Goal: Contribute content: Contribute content

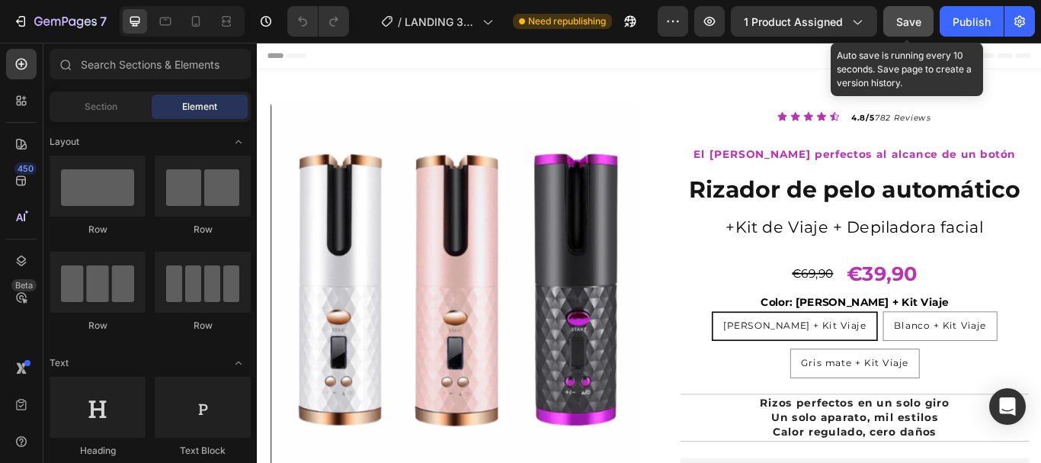
click at [909, 24] on span "Save" at bounding box center [908, 21] width 25 height 13
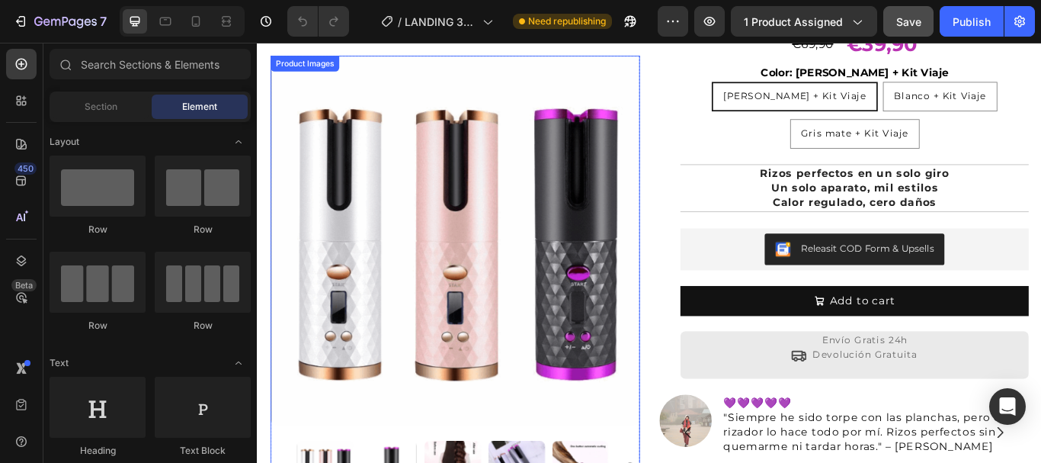
scroll to position [305, 0]
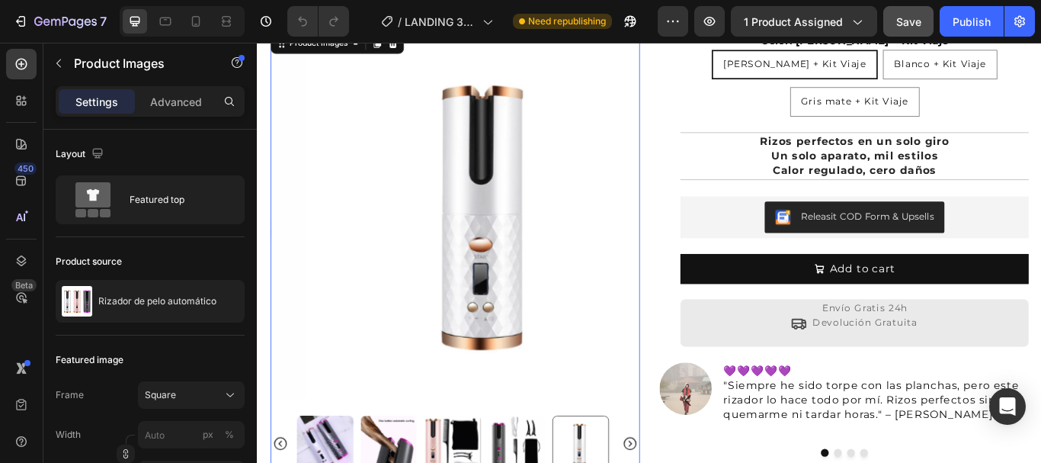
scroll to position [381, 0]
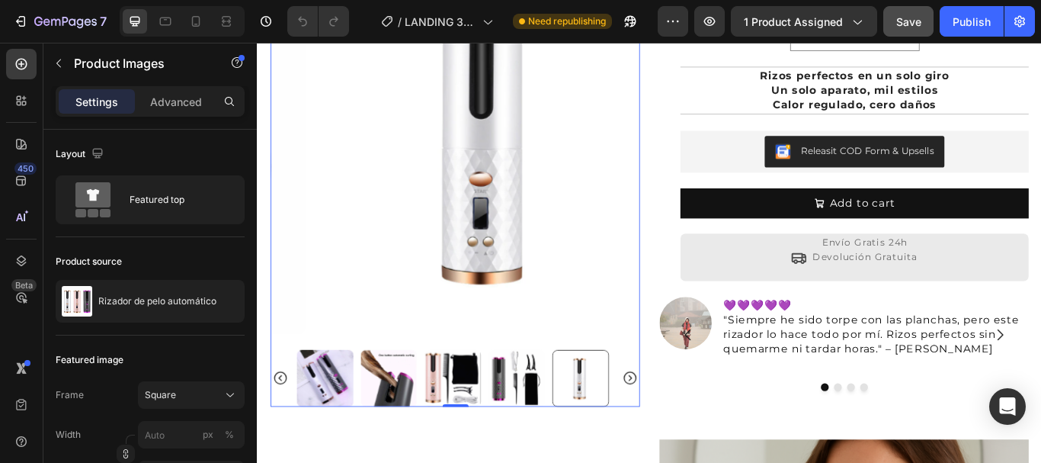
click at [688, 425] on icon "Carousel Next Arrow" at bounding box center [691, 434] width 18 height 18
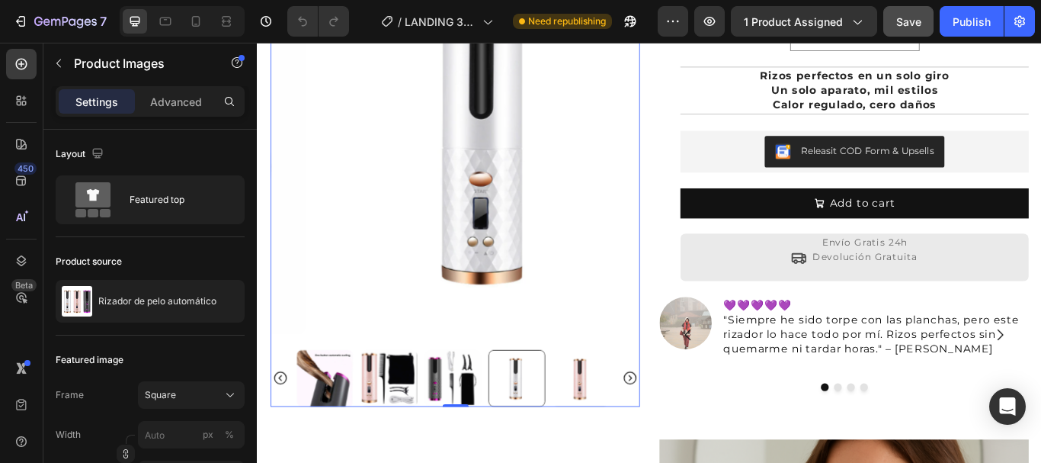
click at [688, 425] on icon "Carousel Next Arrow" at bounding box center [691, 434] width 18 height 18
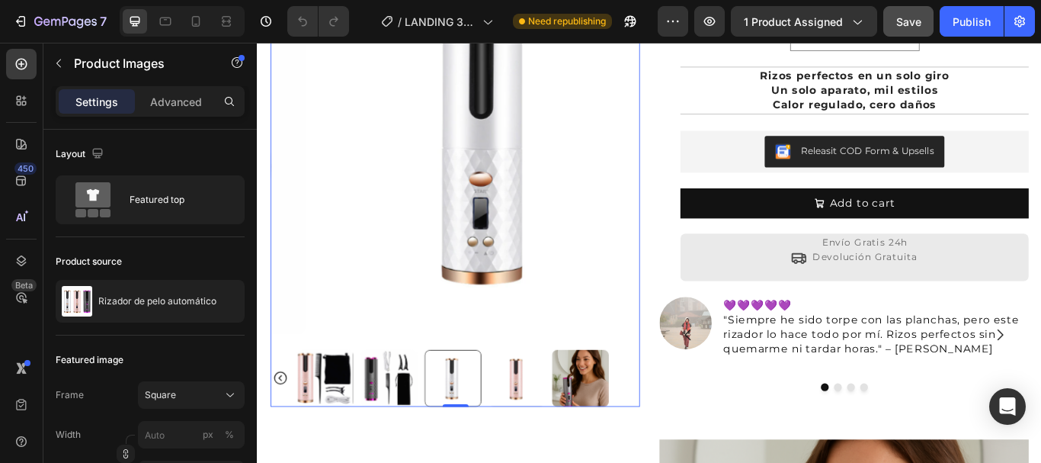
click at [638, 418] on img at bounding box center [634, 434] width 66 height 66
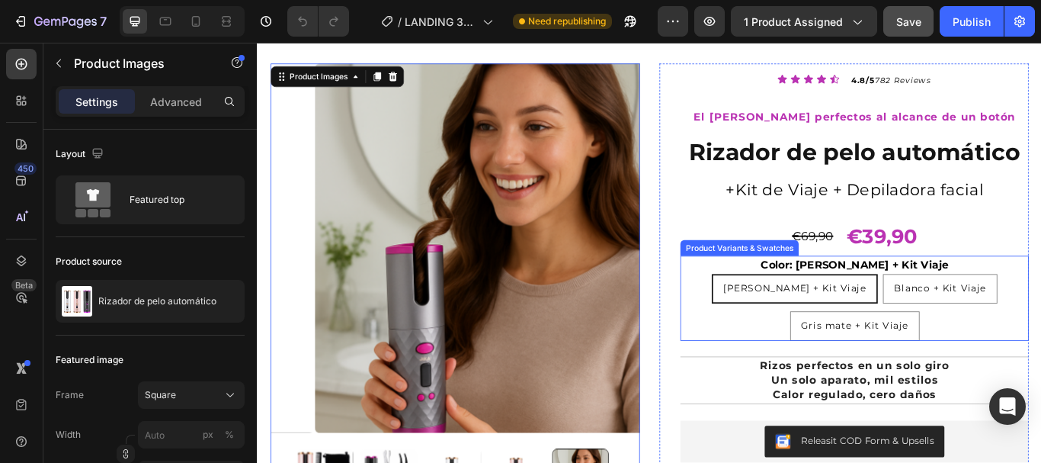
scroll to position [0, 0]
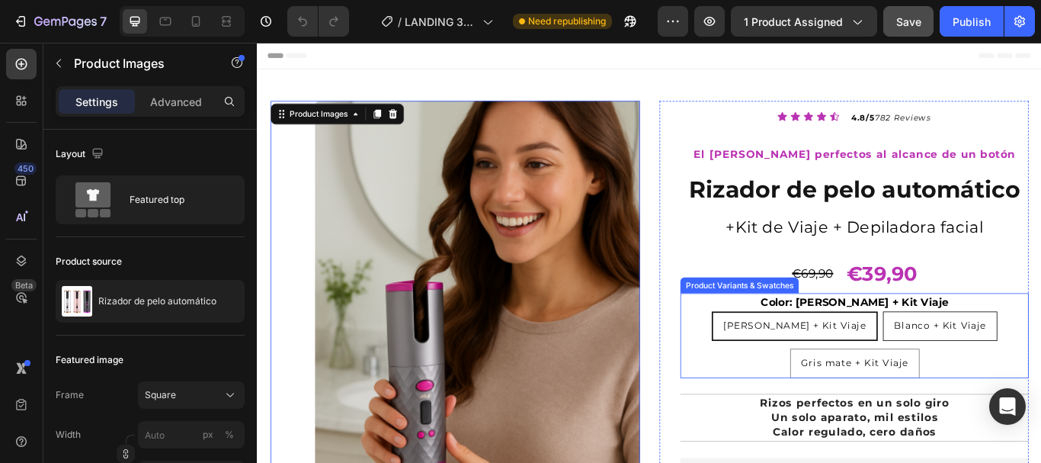
drag, startPoint x: 1007, startPoint y: 371, endPoint x: 1039, endPoint y: 373, distance: 32.0
click at [1008, 371] on span "Blanco + Kit Viaje" at bounding box center [1052, 372] width 107 height 14
click at [1040, 356] on input "Blanco + Kit Viaje Blanco + Kit Viaje Blanco + Kit Viaje" at bounding box center [1053, 355] width 1 height 1
radio input "true"
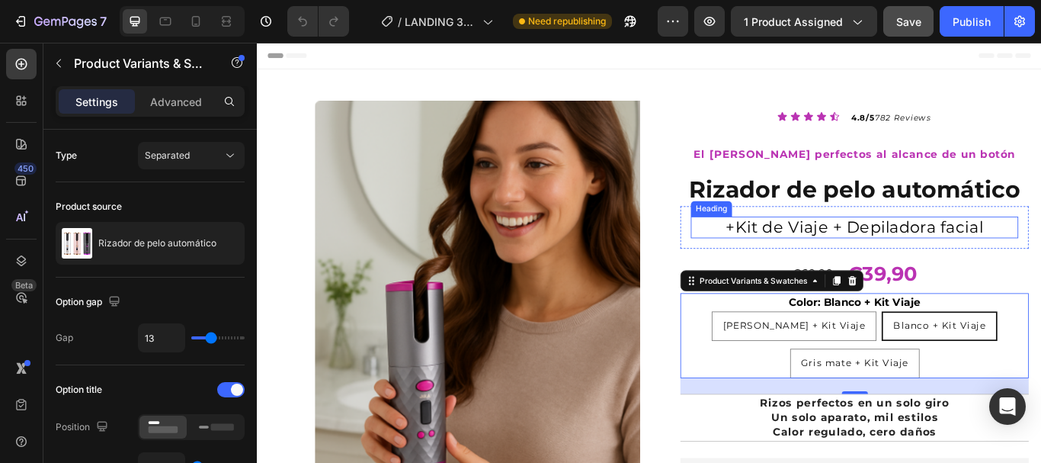
click at [856, 258] on h2 "+Kit de Viaje + Depiladora facial" at bounding box center [953, 257] width 382 height 25
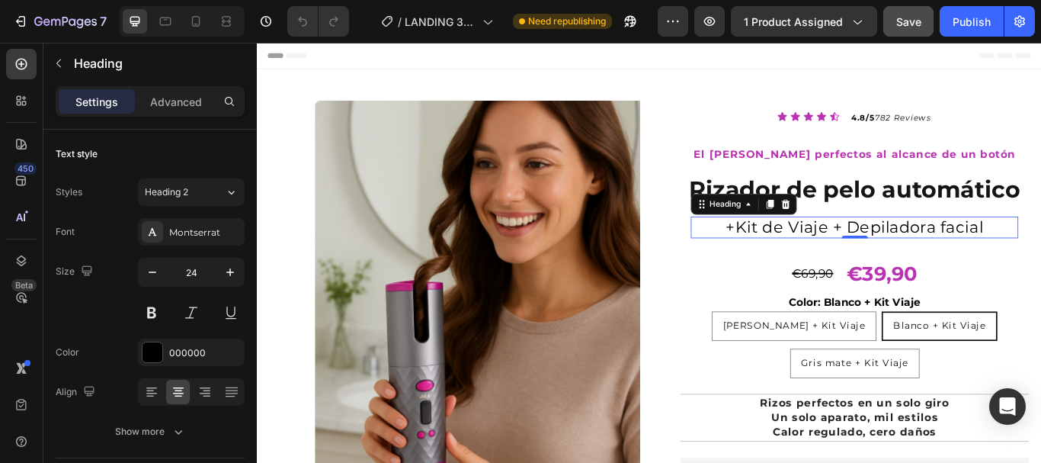
click at [849, 258] on h2 "+Kit de Viaje + Depiladora facial" at bounding box center [953, 257] width 382 height 25
click at [945, 252] on p "+Kit de Viaje + Depiladora facial" at bounding box center [953, 258] width 379 height 22
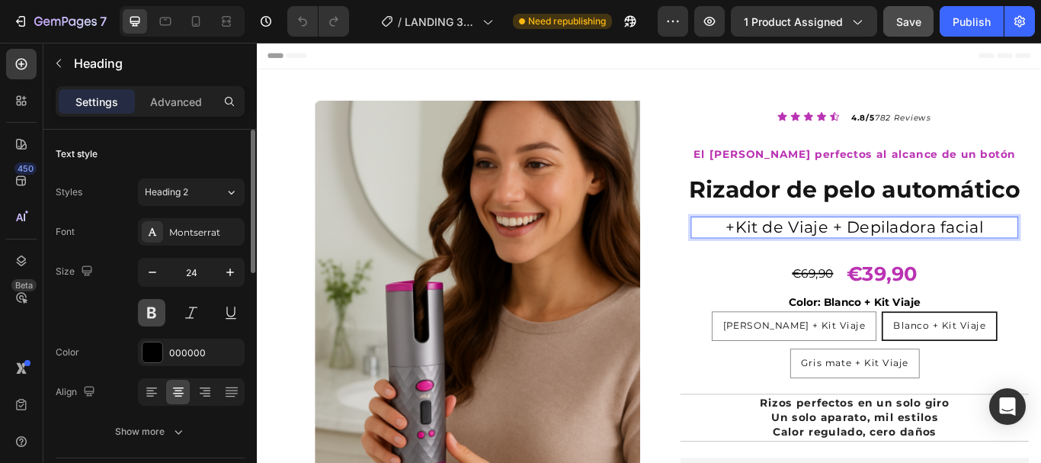
click at [149, 309] on button at bounding box center [151, 312] width 27 height 27
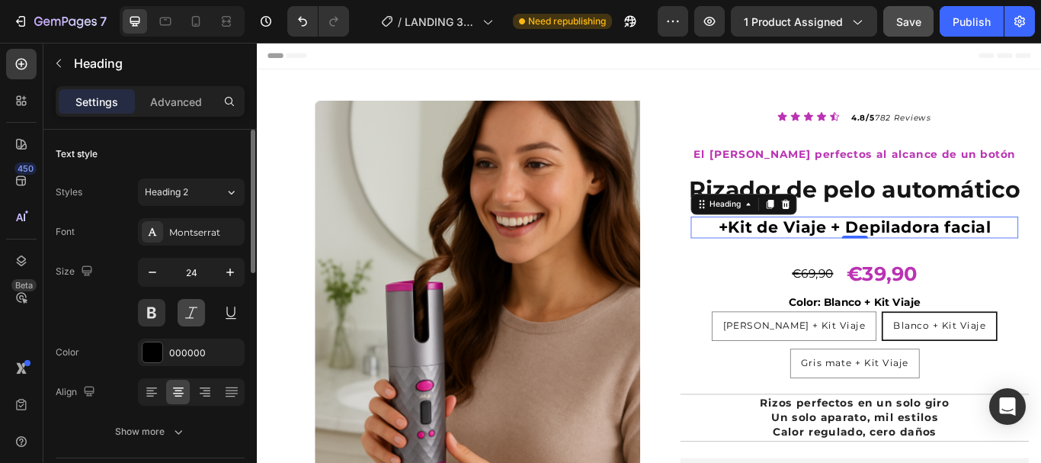
click at [195, 310] on button at bounding box center [191, 312] width 27 height 27
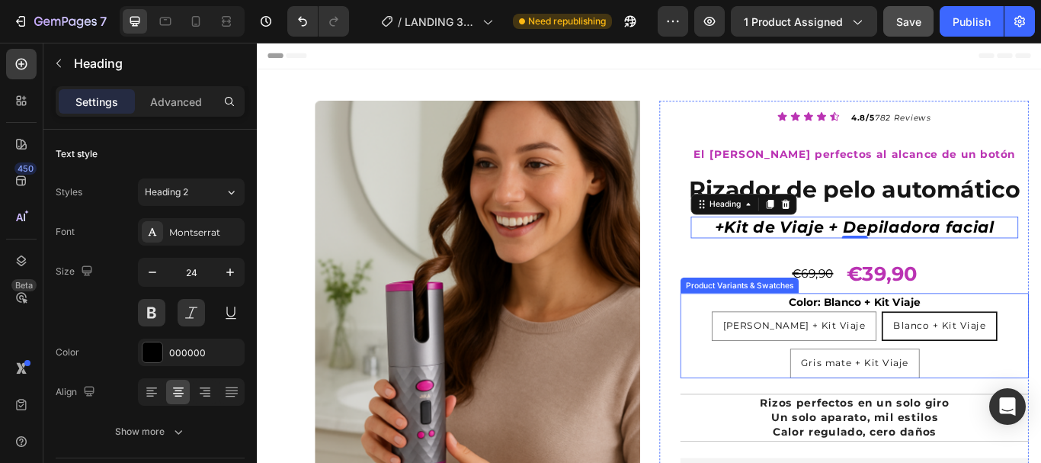
click at [811, 338] on div "Color: Blanco + Kit Viaje [PERSON_NAME] + Kit Viaje [PERSON_NAME] + Kit Viaje […" at bounding box center [953, 384] width 406 height 99
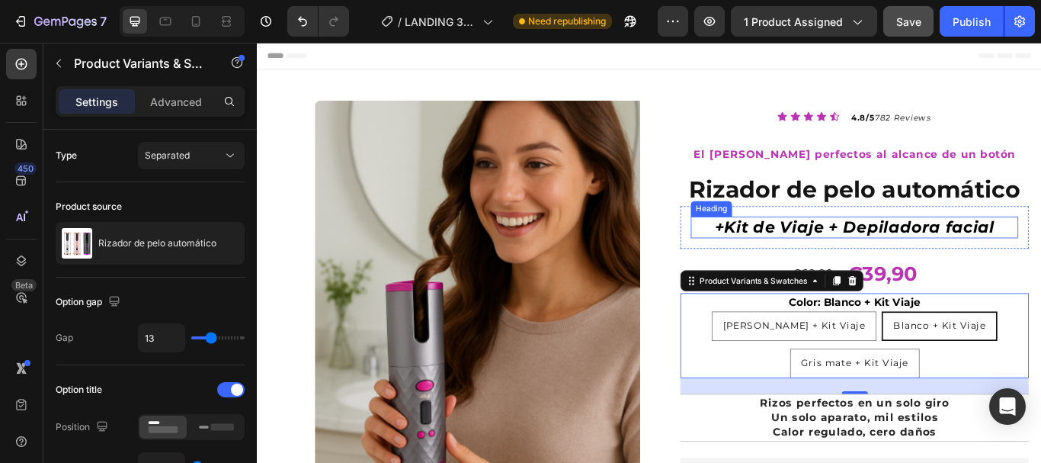
click at [1040, 258] on p "+Kit de Viaje + Depiladora facial" at bounding box center [953, 258] width 379 height 22
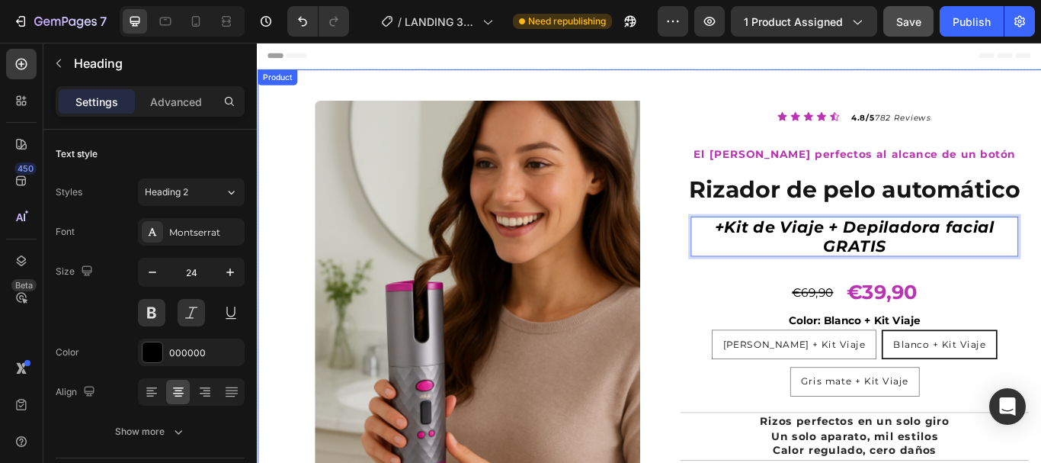
click at [967, 97] on div "Product Images Row Icon Icon Icon Icon Icon Icon List 4.8/5 782 Reviews Text Bl…" at bounding box center [714, 472] width 915 height 797
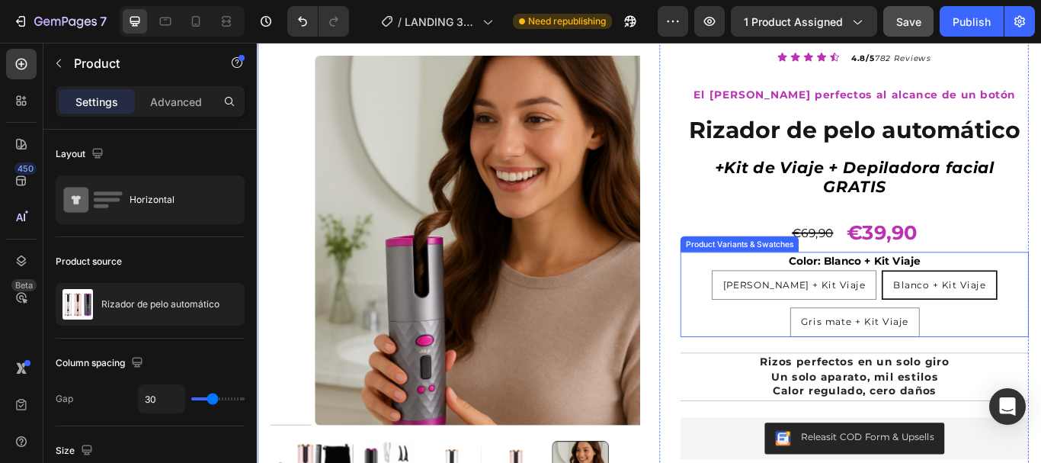
scroll to position [76, 0]
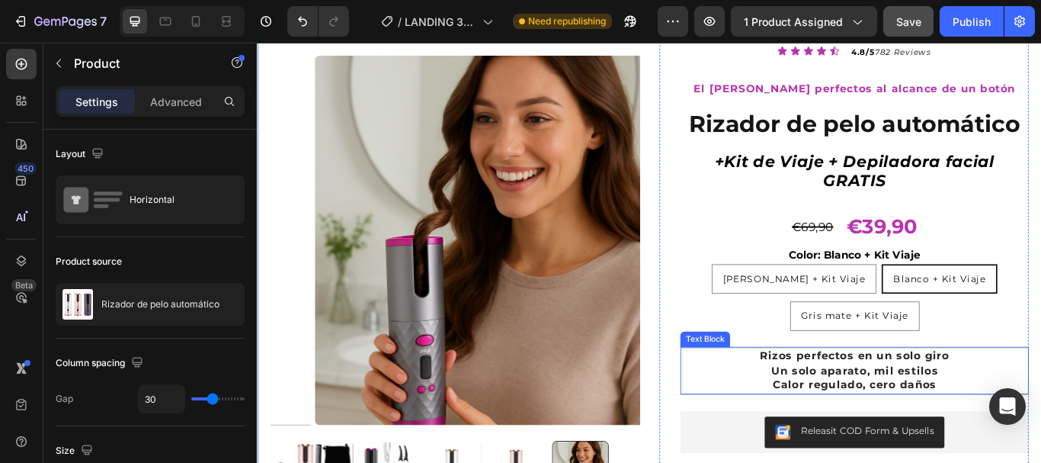
click at [843, 408] on strong "Rizos perfectos en un solo giro" at bounding box center [953, 407] width 221 height 14
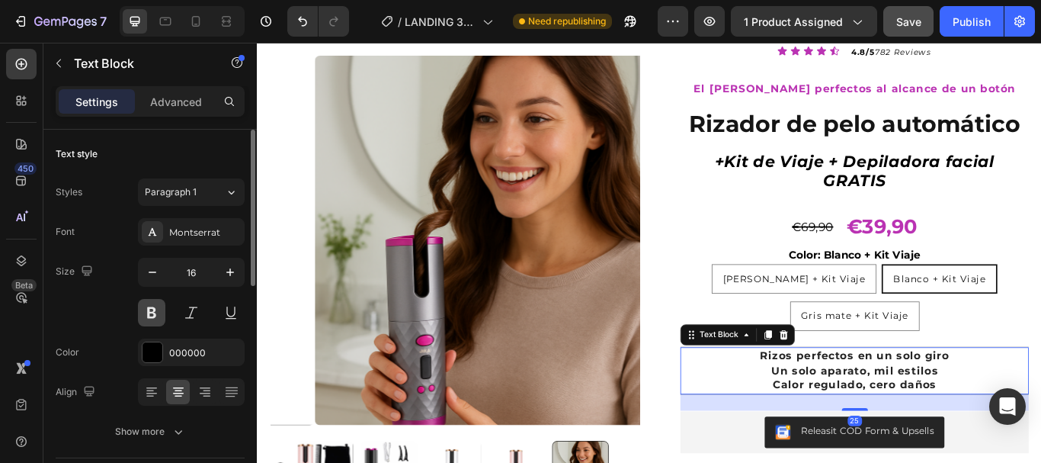
click at [155, 316] on button at bounding box center [151, 312] width 27 height 27
click at [880, 408] on strong "Rizos perfectos en un solo giro" at bounding box center [953, 407] width 221 height 14
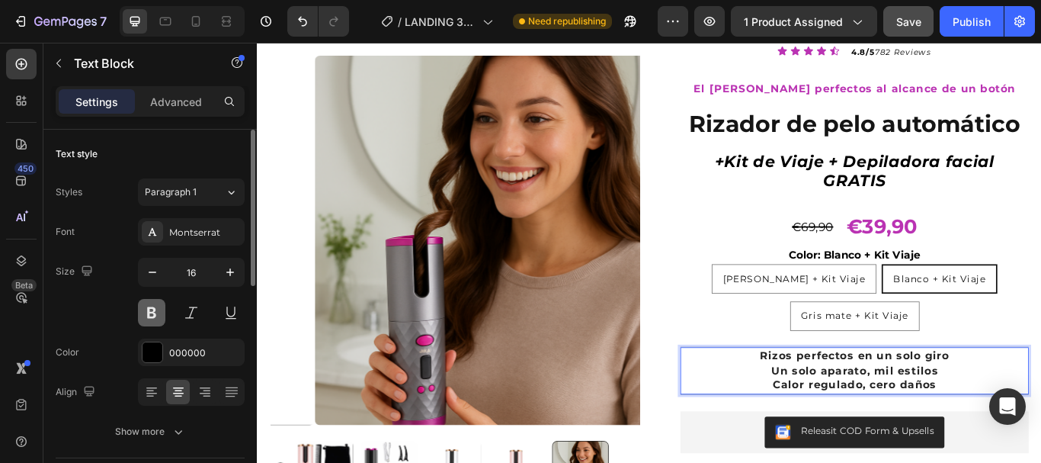
click at [156, 312] on button at bounding box center [151, 312] width 27 height 27
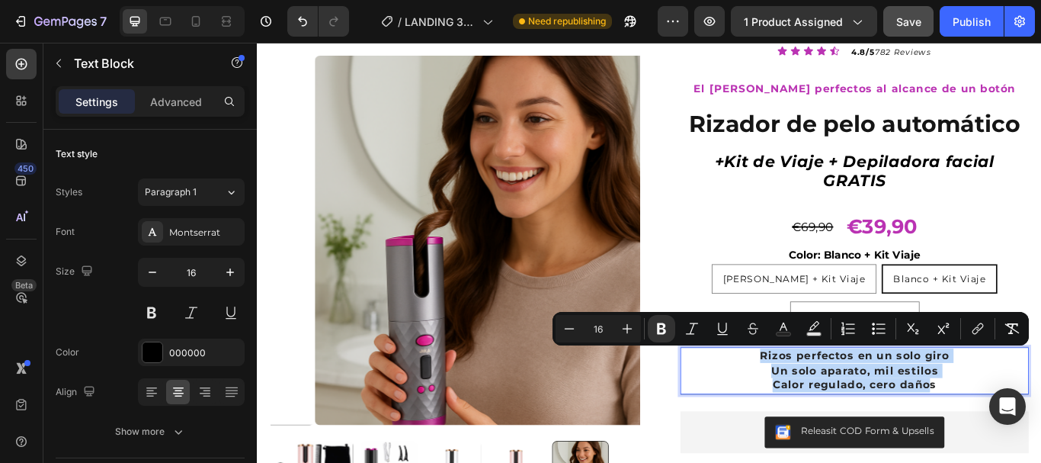
drag, startPoint x: 832, startPoint y: 407, endPoint x: 1034, endPoint y: 441, distance: 205.6
click at [1034, 441] on div "Rizos perfectos en un solo giro Un solo aparato, mil estilos Calor regulado, ce…" at bounding box center [953, 425] width 406 height 54
click at [1040, 432] on p "Un solo aparato, mil estilos" at bounding box center [953, 425] width 403 height 17
drag, startPoint x: 1045, startPoint y: 440, endPoint x: 822, endPoint y: 413, distance: 224.9
click at [822, 413] on div "Rizos perfectos en un solo giro Un solo aparato, mil estilos Calor regulado, ce…" at bounding box center [953, 425] width 406 height 54
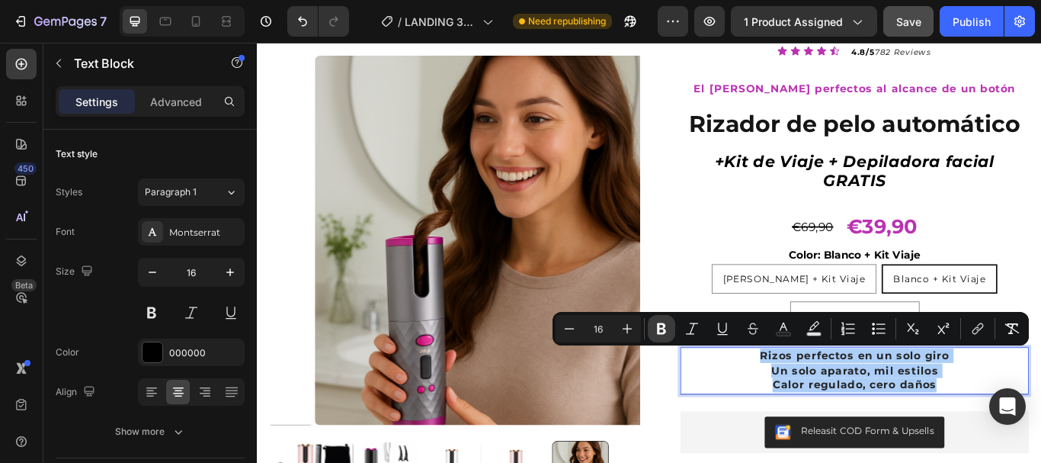
click at [663, 327] on icon "Editor contextual toolbar" at bounding box center [661, 328] width 9 height 11
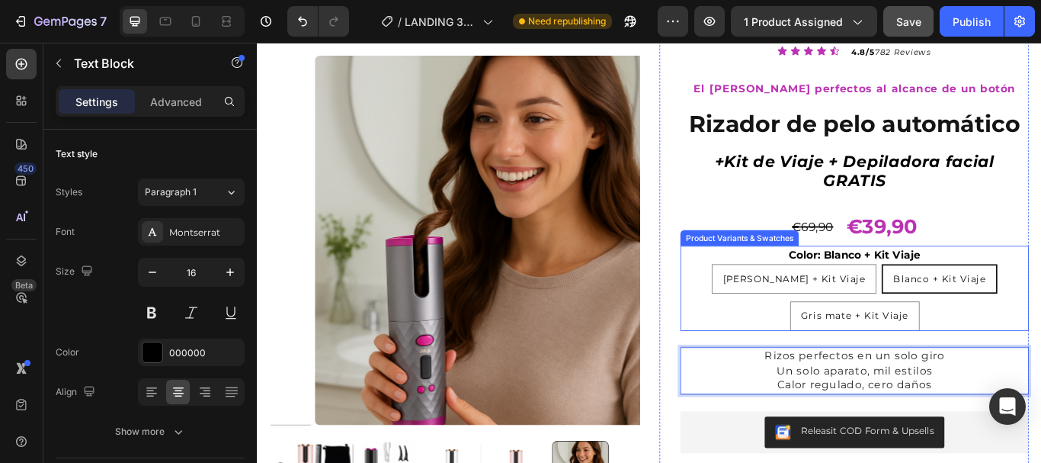
click at [813, 367] on div "[PERSON_NAME] + Kit Viaje [PERSON_NAME] + Kit Viaje [PERSON_NAME] + Kit Viaje B…" at bounding box center [953, 340] width 406 height 78
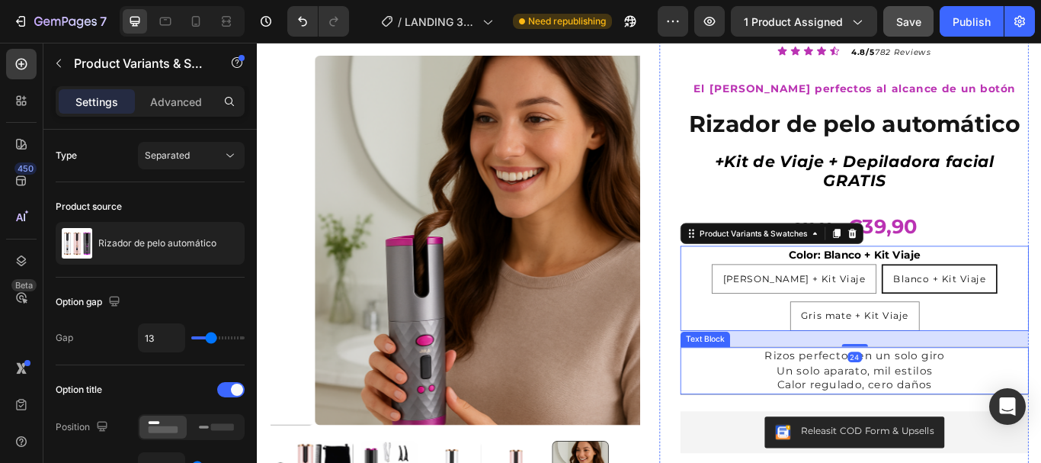
click at [831, 402] on p "Rizos perfectos en un solo giro" at bounding box center [953, 407] width 403 height 17
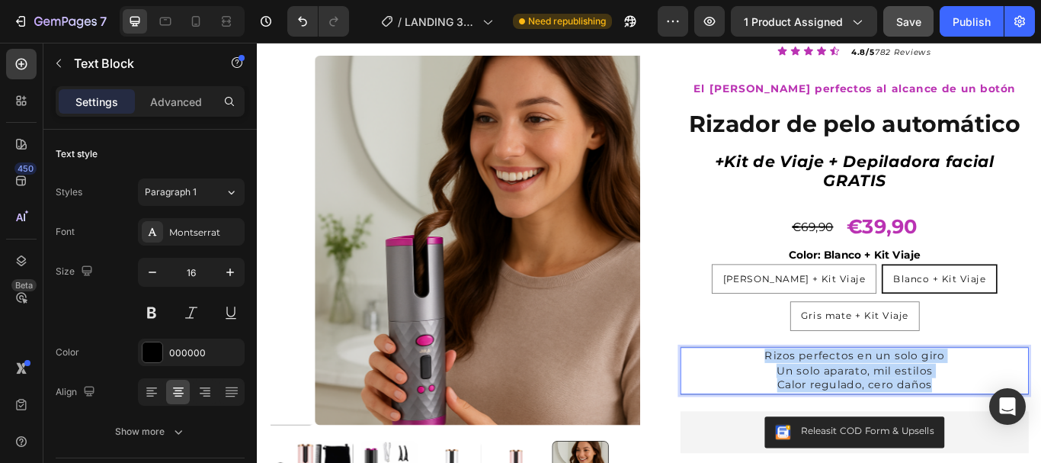
drag, startPoint x: 837, startPoint y: 407, endPoint x: 1040, endPoint y: 438, distance: 205.0
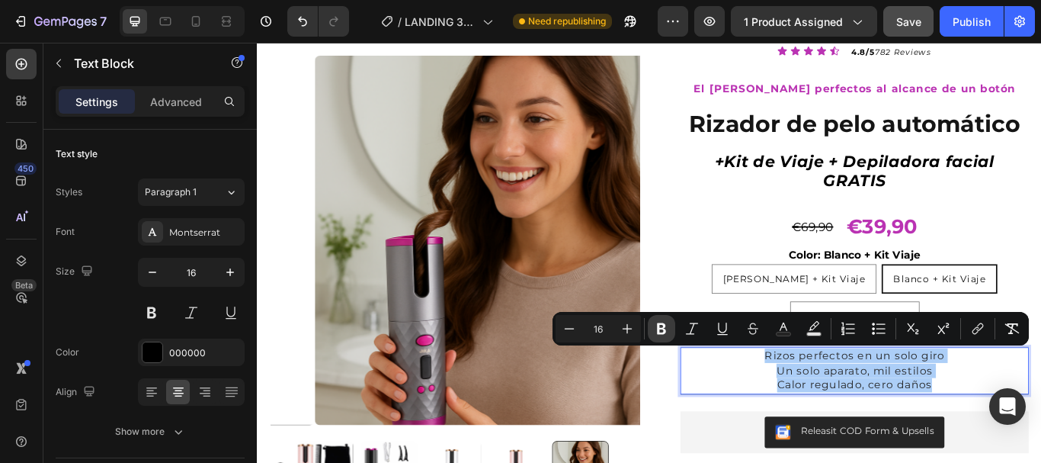
click at [669, 329] on button "Bold" at bounding box center [661, 328] width 27 height 27
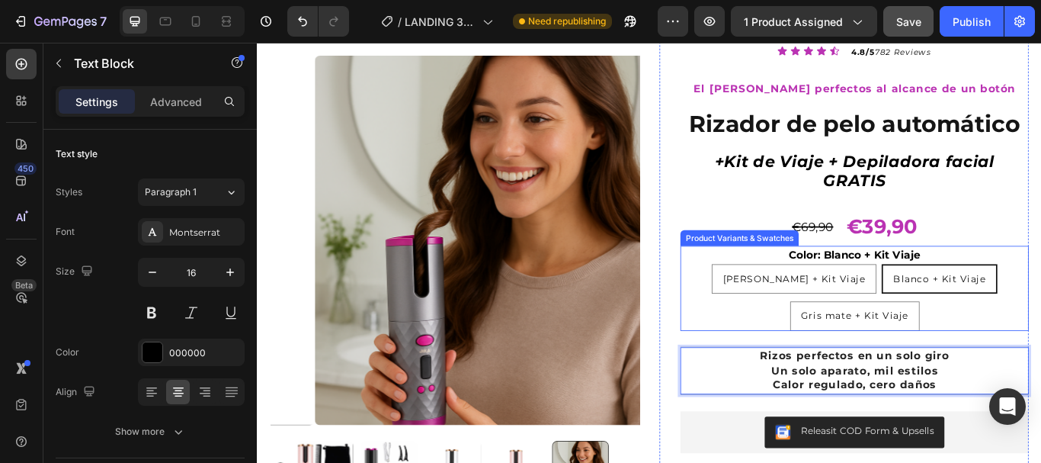
click at [758, 279] on div "Icon Icon Icon Icon Icon Icon List 4.8/5 782 Reviews Text Block Row El [PERSON_…" at bounding box center [953, 350] width 406 height 632
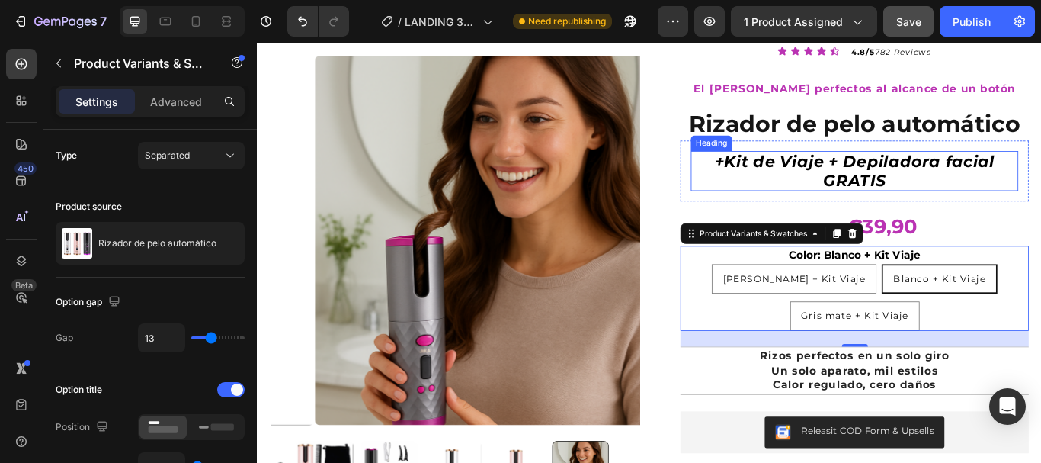
click at [990, 198] on p "+Kit de Viaje + Depiladora facial GRATIS" at bounding box center [953, 193] width 379 height 44
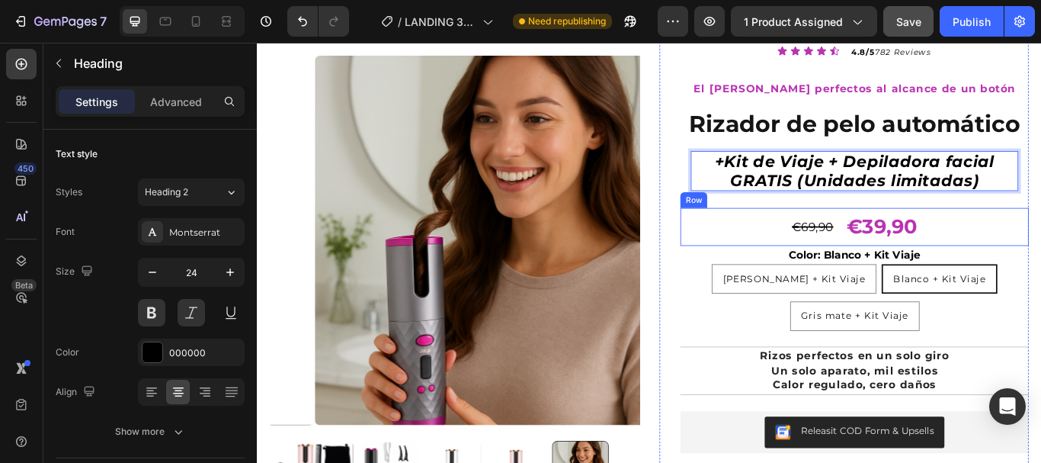
click at [1040, 271] on div "€69,90 Compare Price Compare Price €39,90 Product Price Product Price Row" at bounding box center [953, 258] width 406 height 44
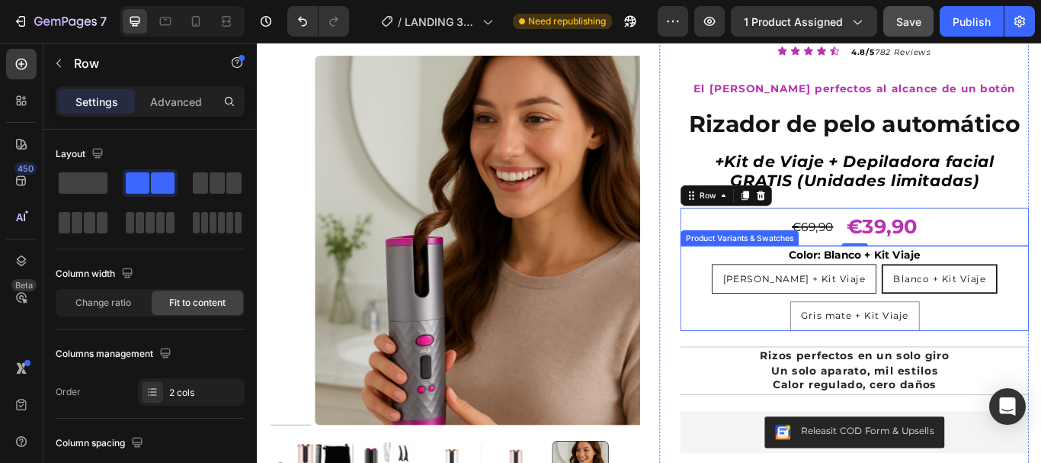
click at [886, 317] on span "[PERSON_NAME] + Kit Viaje" at bounding box center [883, 318] width 166 height 14
click at [883, 301] on input "[PERSON_NAME] + Kit Viaje [PERSON_NAME] + Kit Viaje [PERSON_NAME] + Kit Viaje" at bounding box center [882, 300] width 1 height 1
radio input "true"
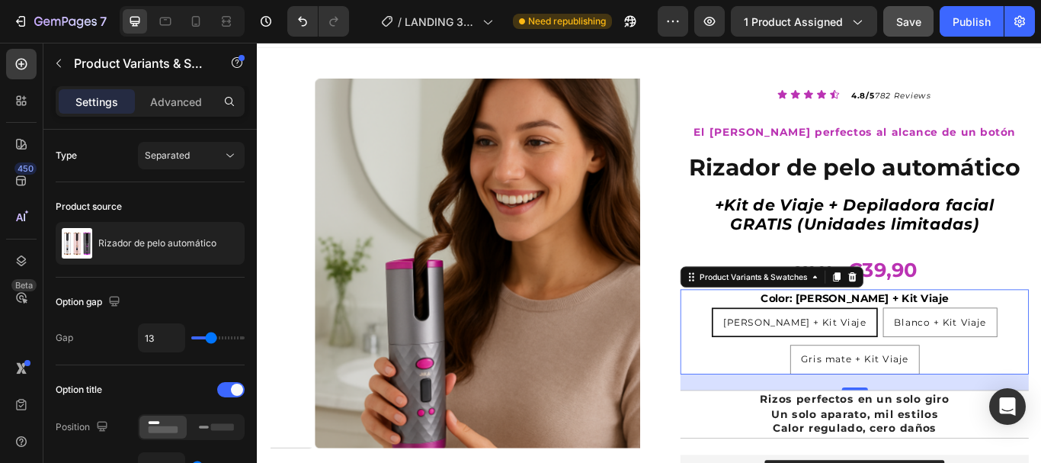
scroll to position [0, 0]
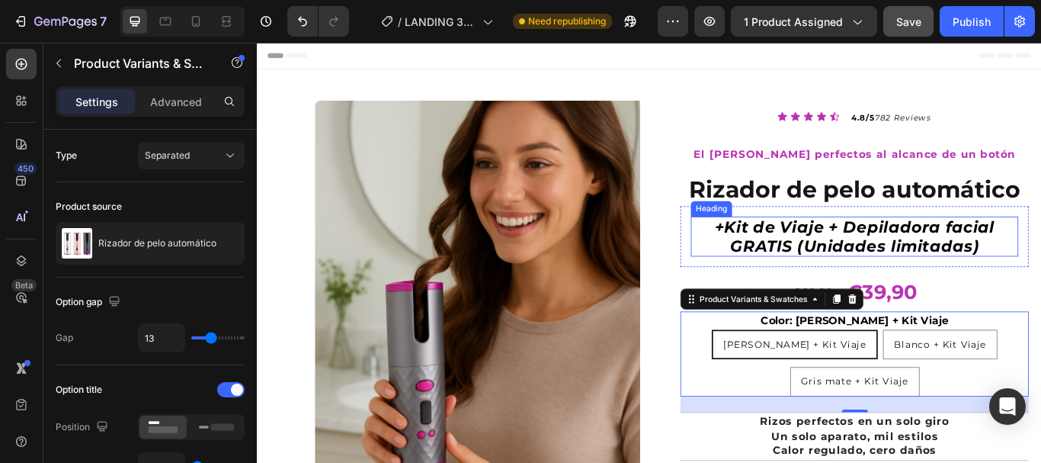
click at [837, 280] on p "+Kit de Viaje + Depiladora facial GRATIS (Unidades limitadas)" at bounding box center [953, 269] width 379 height 44
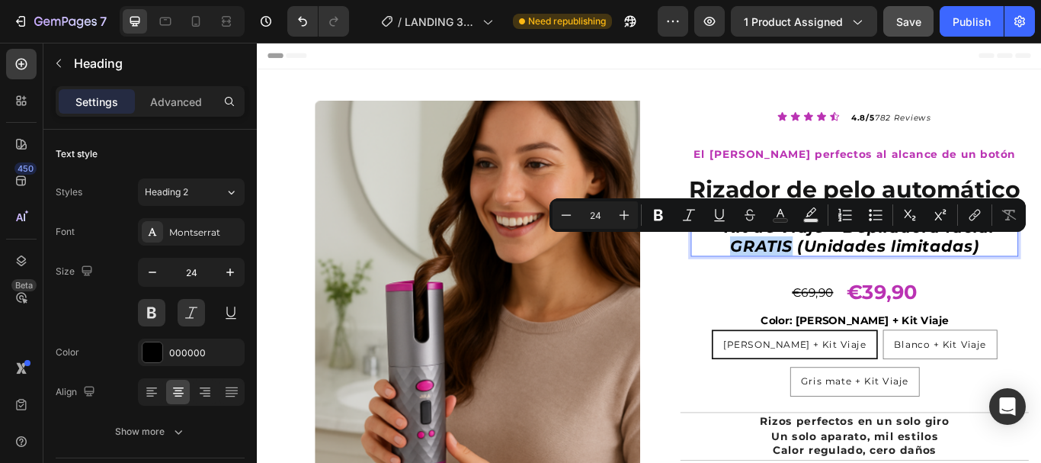
drag, startPoint x: 797, startPoint y: 278, endPoint x: 873, endPoint y: 278, distance: 76.2
click at [873, 278] on p "+Kit de Viaje + Depiladora facial GRATIS (Unidades limitadas)" at bounding box center [953, 269] width 379 height 44
click at [965, 332] on div "€39,90" at bounding box center [984, 334] width 85 height 44
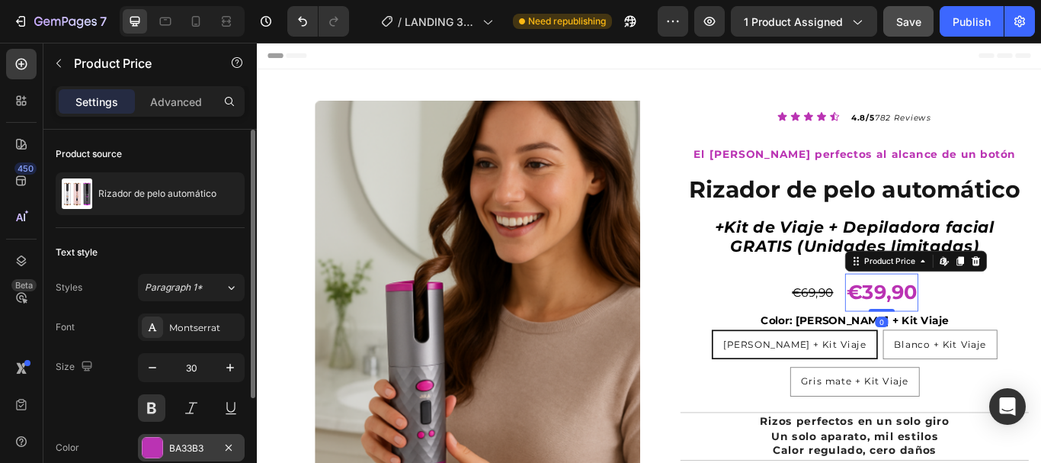
click at [176, 443] on div "BA33B3" at bounding box center [191, 448] width 44 height 14
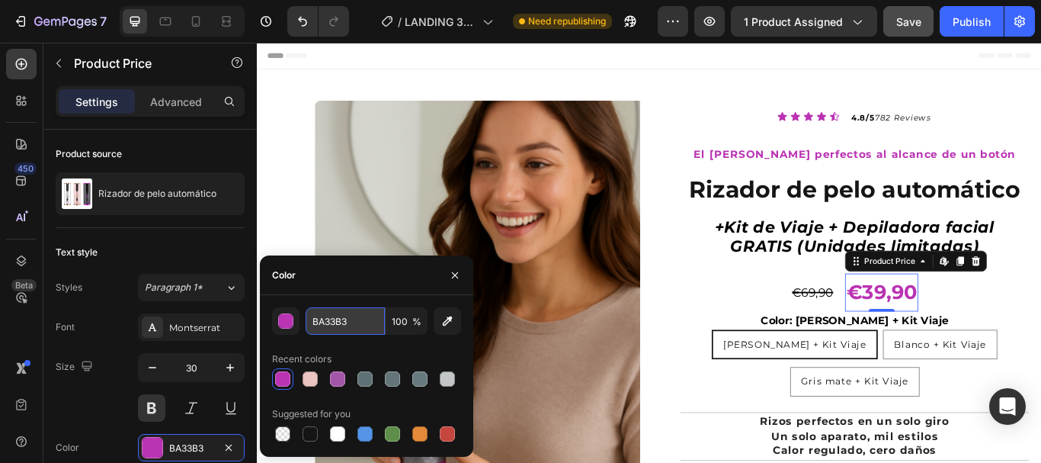
click at [327, 318] on input "BA33B3" at bounding box center [345, 320] width 79 height 27
copy p "GRATIS"
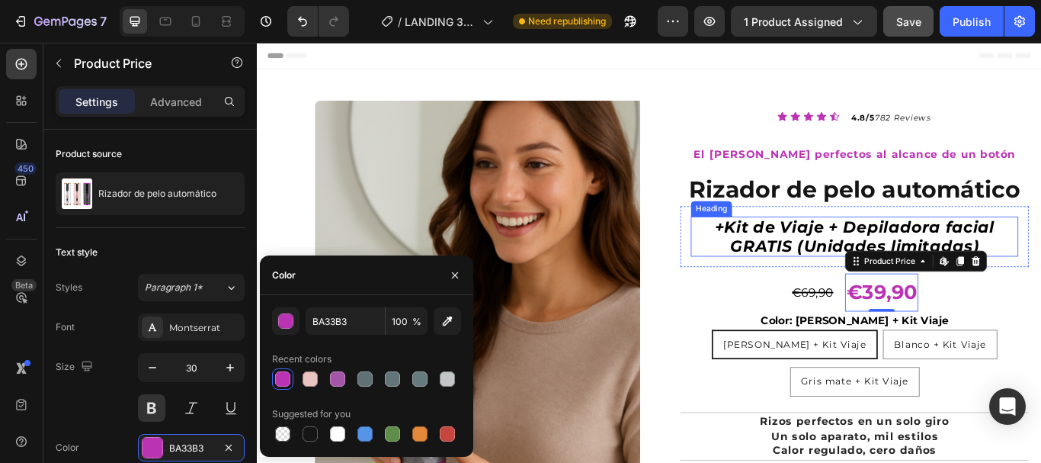
click at [876, 279] on p "+Kit de Viaje + Depiladora facial GRATIS (Unidades limitadas)" at bounding box center [953, 269] width 379 height 44
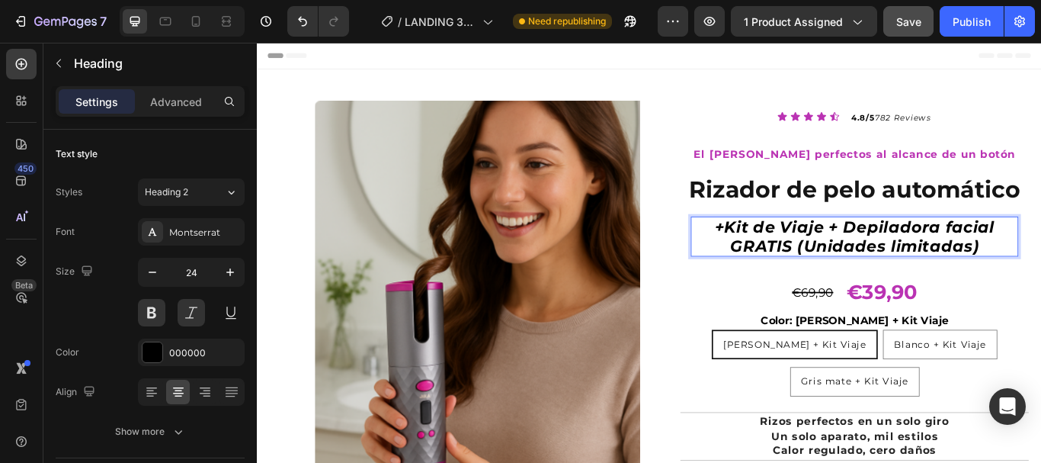
click at [877, 280] on p "+Kit de Viaje + Depiladora facial GRATIS (Unidades limitadas)" at bounding box center [953, 269] width 379 height 44
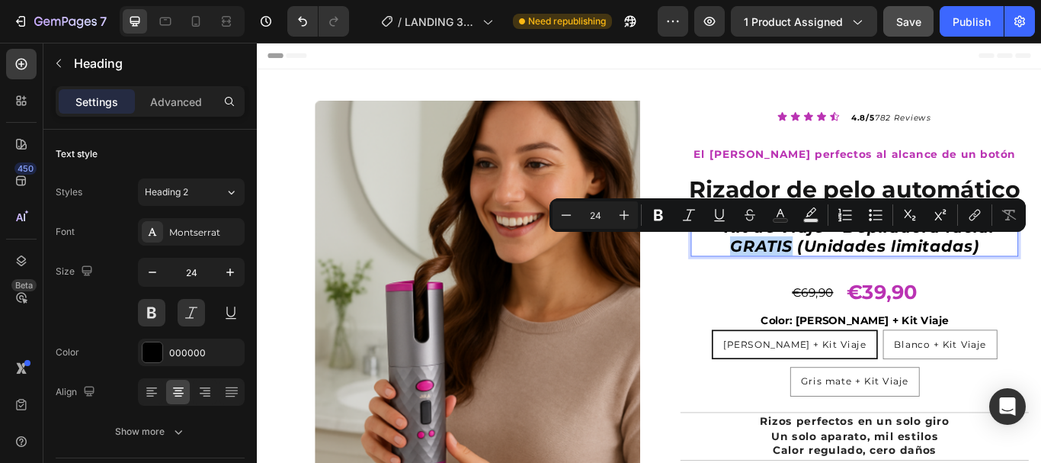
drag, startPoint x: 874, startPoint y: 277, endPoint x: 803, endPoint y: 277, distance: 70.9
click at [803, 277] on p "+Kit de Viaje + Depiladora facial GRATIS (Unidades limitadas)" at bounding box center [953, 269] width 379 height 44
click at [782, 213] on icon "Editor contextual toolbar" at bounding box center [781, 213] width 8 height 8
type input "000000"
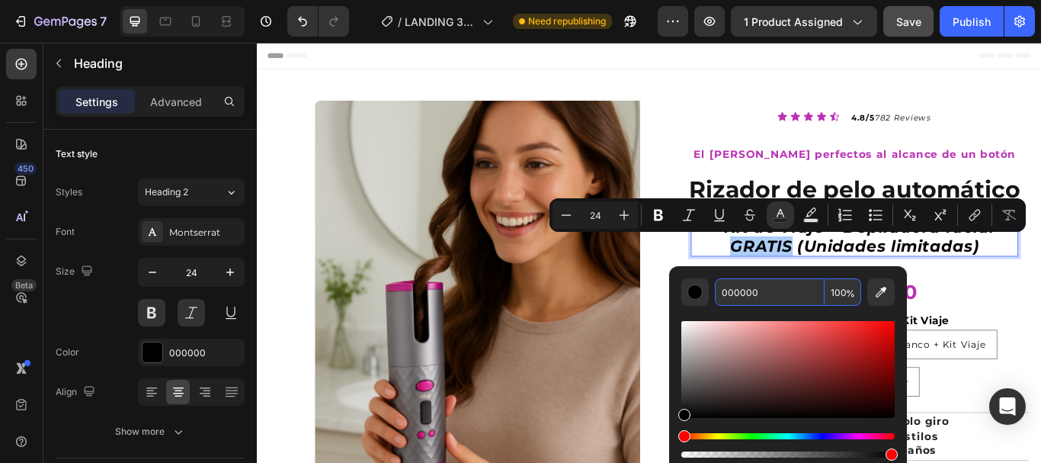
click at [755, 290] on input "000000" at bounding box center [770, 291] width 110 height 27
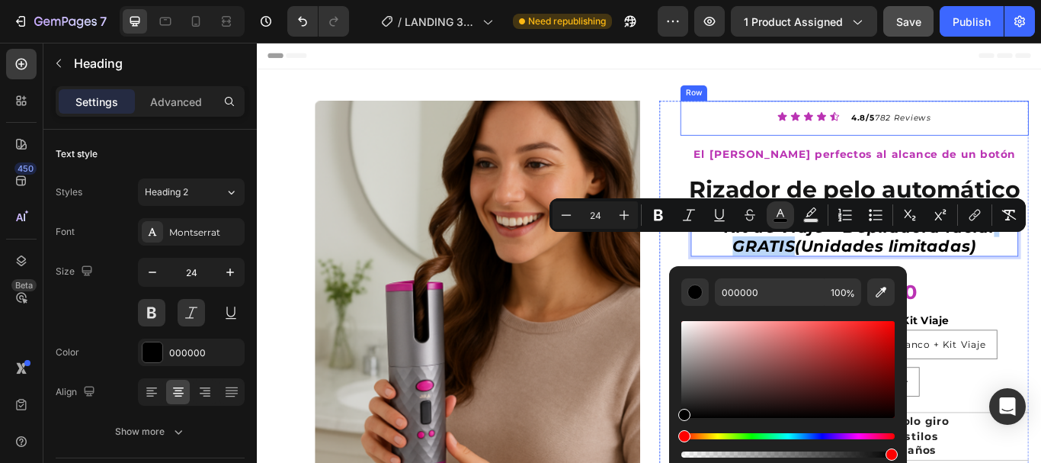
click at [1040, 76] on div "Product Images Row Icon Icon Icon Icon Icon Icon List 4.8/5 782 Reviews Text Bl…" at bounding box center [714, 472] width 915 height 797
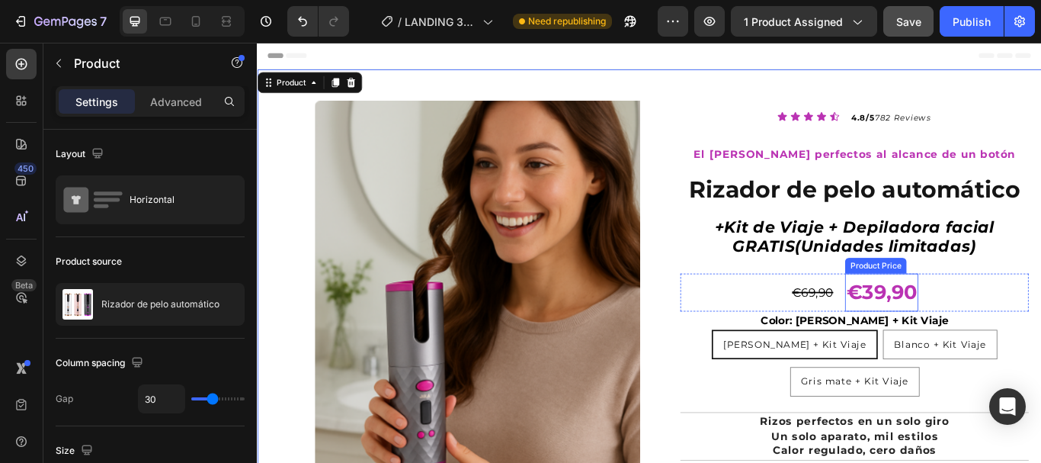
click at [971, 334] on div "€39,90" at bounding box center [984, 334] width 85 height 44
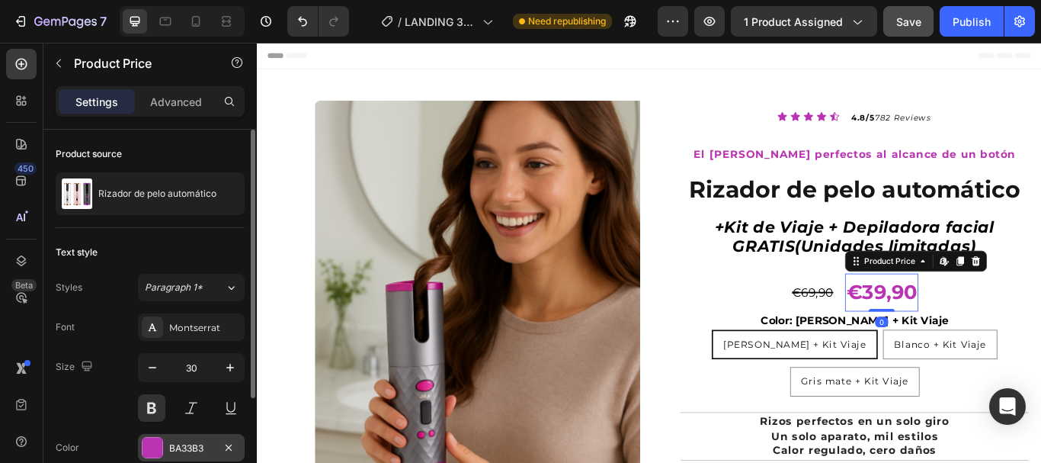
click at [182, 439] on div "BA33B3" at bounding box center [191, 447] width 107 height 27
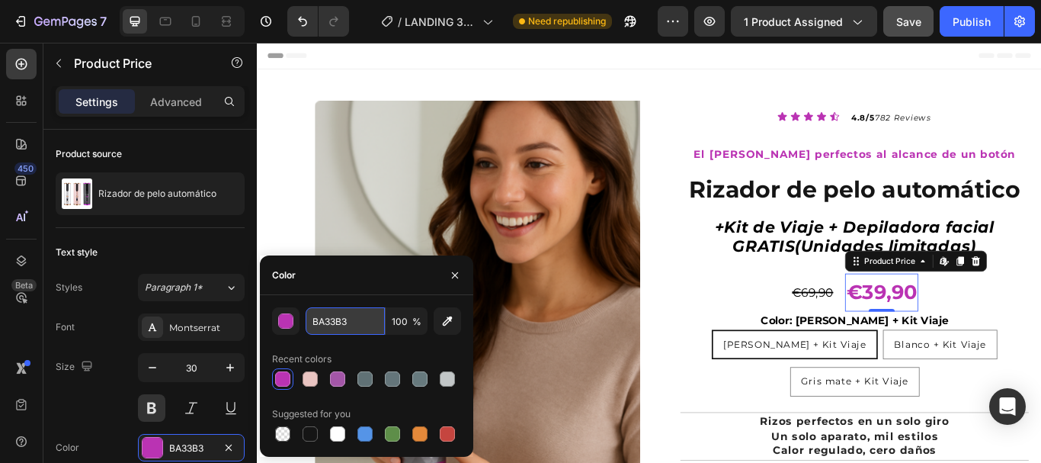
click at [330, 323] on input "BA33B3" at bounding box center [345, 320] width 79 height 27
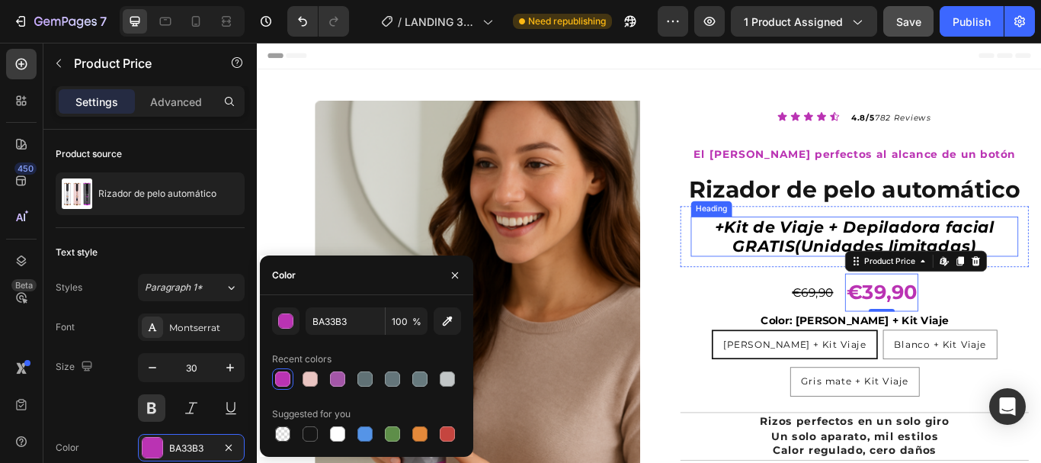
click at [870, 280] on span "GRATIS" at bounding box center [847, 279] width 73 height 22
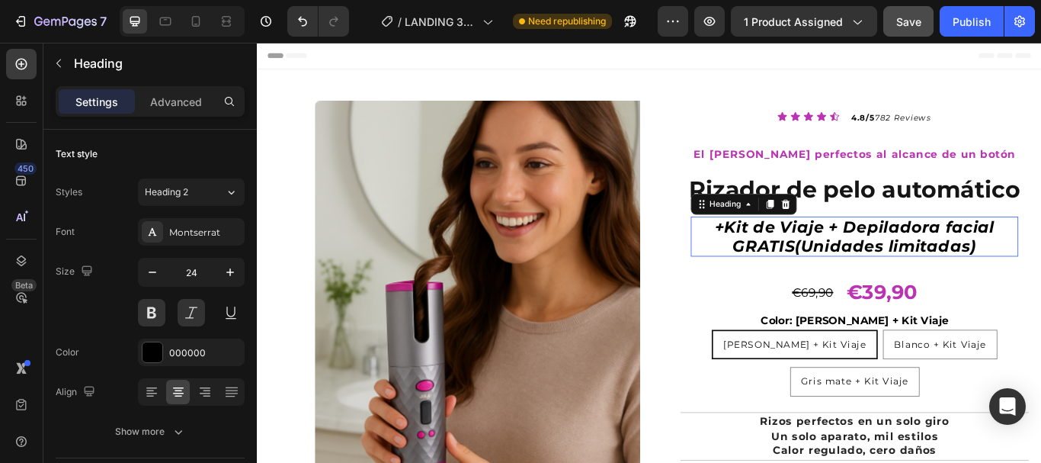
click at [870, 280] on span "GRATIS" at bounding box center [847, 279] width 73 height 22
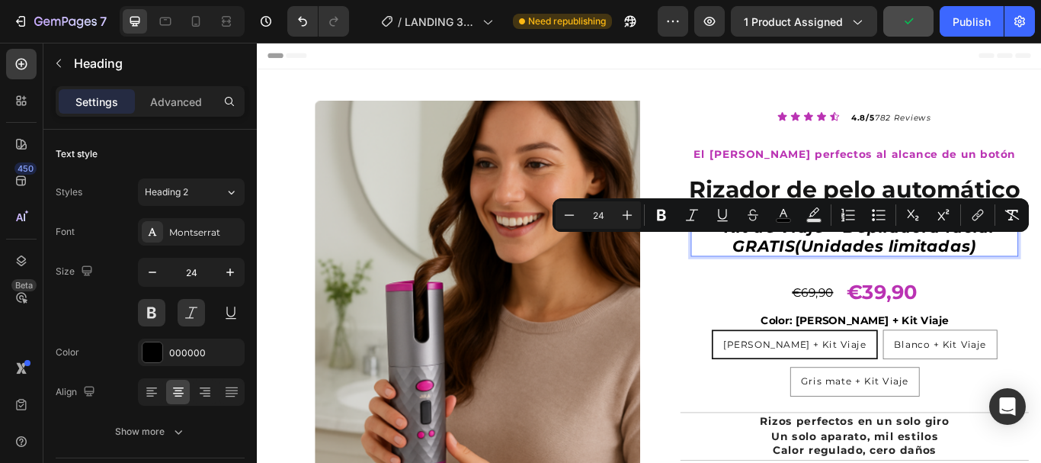
click at [870, 279] on span "GRATIS" at bounding box center [847, 279] width 73 height 22
drag, startPoint x: 870, startPoint y: 279, endPoint x: 798, endPoint y: 281, distance: 72.4
click at [798, 281] on p "+Kit de Viaje + Depiladora facial GRATIS (Unidades limitadas)" at bounding box center [953, 269] width 379 height 44
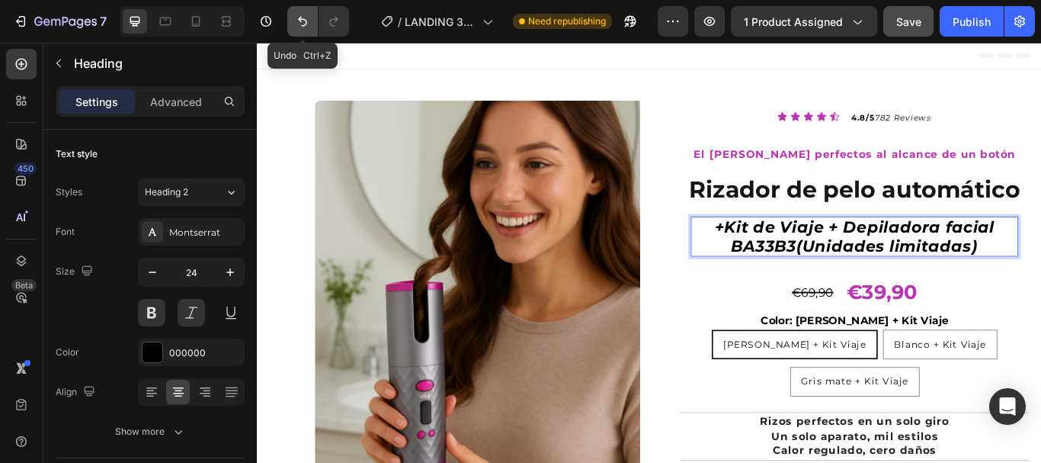
click at [304, 20] on icon "Undo/Redo" at bounding box center [302, 22] width 9 height 10
click at [303, 19] on icon "Undo/Redo" at bounding box center [302, 22] width 9 height 10
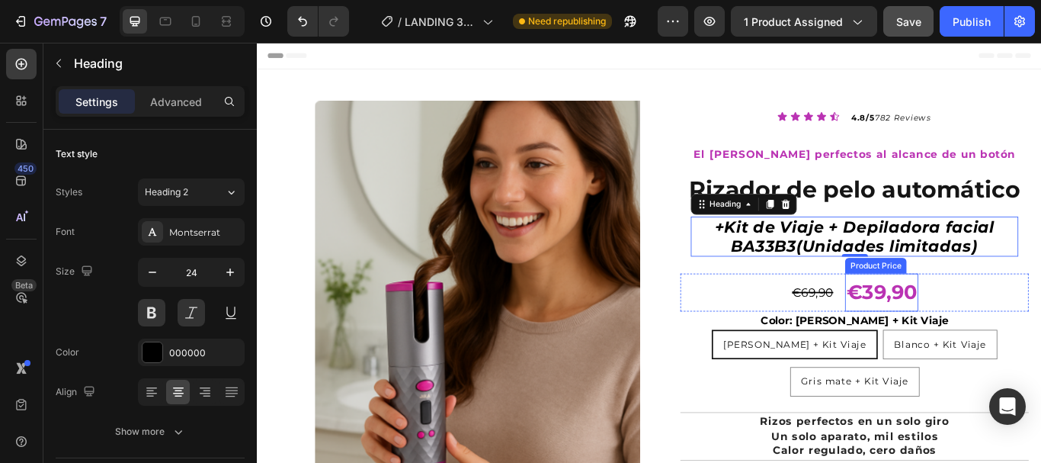
click at [976, 328] on div "€39,90" at bounding box center [984, 334] width 85 height 44
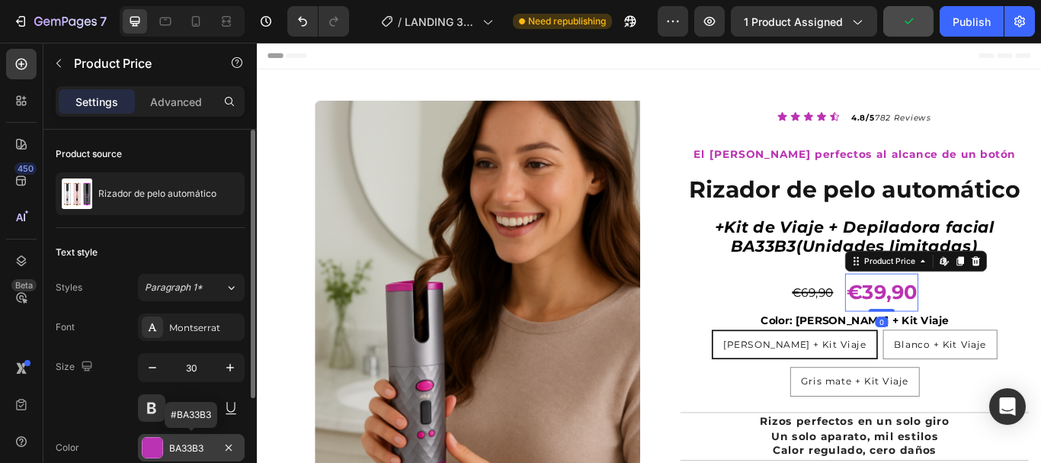
click at [188, 443] on div "BA33B3" at bounding box center [191, 448] width 44 height 14
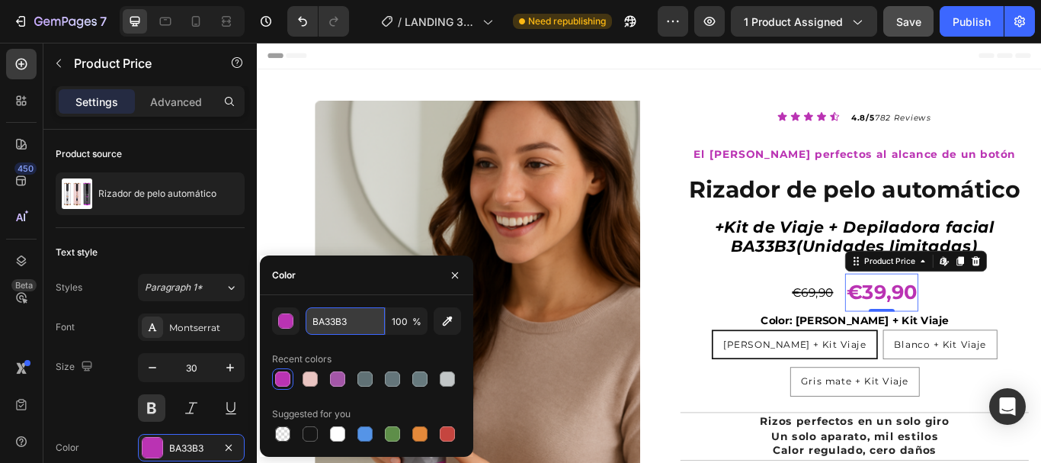
click at [329, 316] on input "BA33B3" at bounding box center [345, 320] width 79 height 27
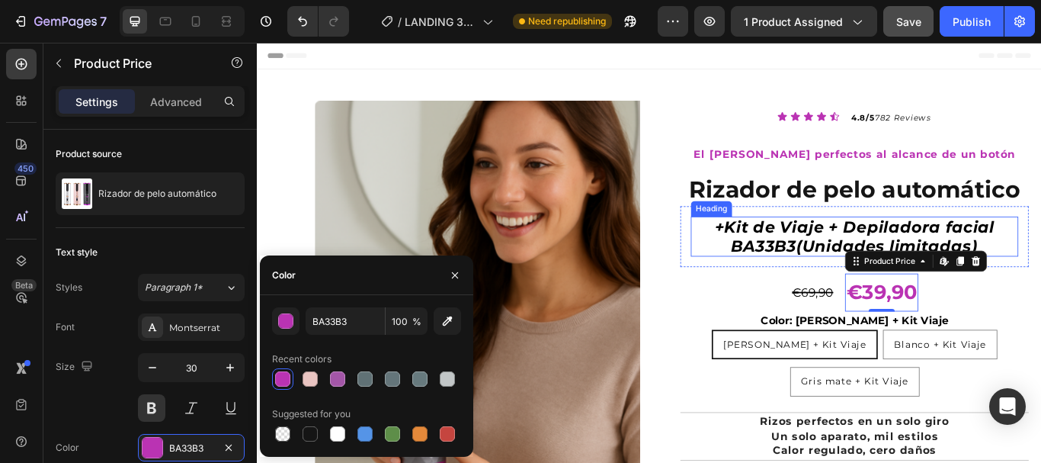
click at [873, 279] on span "BA33B3" at bounding box center [847, 279] width 76 height 22
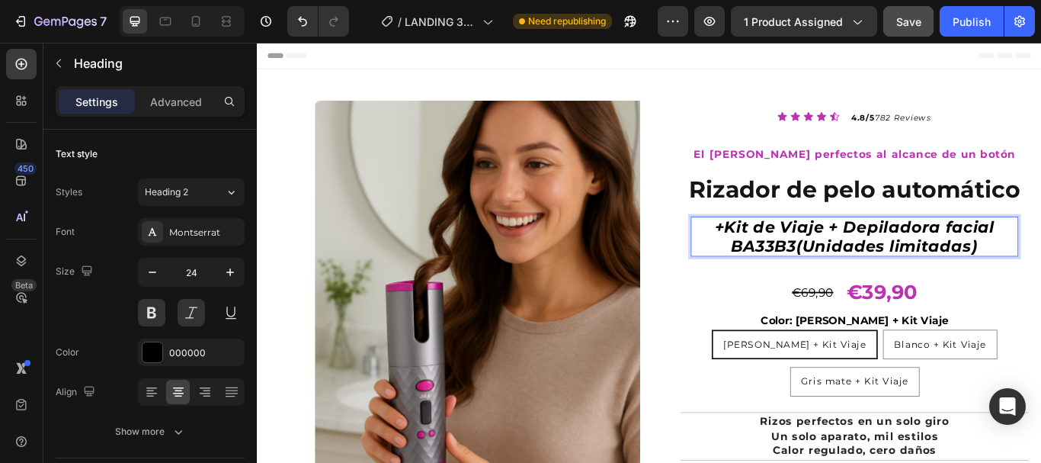
click at [878, 279] on p "+Kit de Viaje + Depiladora facial BA33B3 (Unidades limitadas)" at bounding box center [953, 269] width 379 height 44
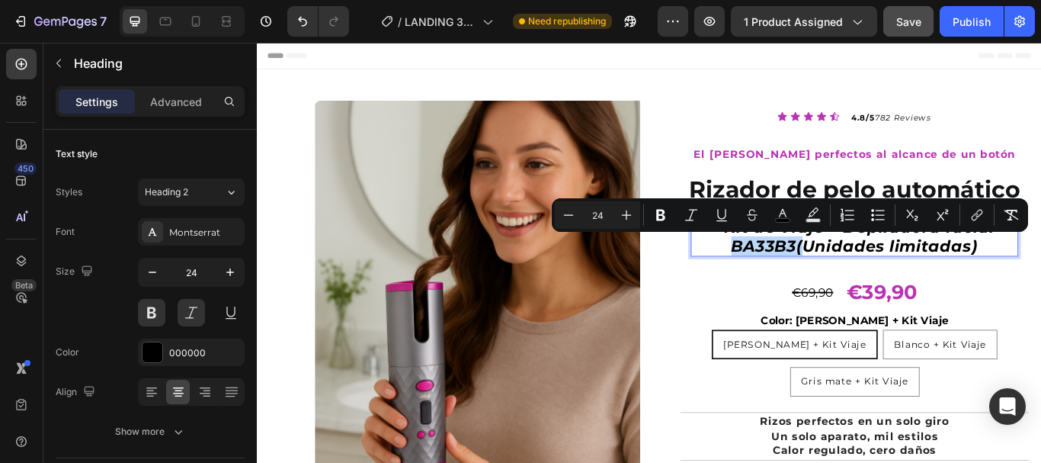
drag, startPoint x: 879, startPoint y: 278, endPoint x: 800, endPoint y: 284, distance: 79.4
click at [800, 284] on p "+Kit de Viaje + Depiladora facial BA33B3 (Unidades limitadas)" at bounding box center [953, 269] width 379 height 44
click at [780, 211] on icon "Editor contextual toolbar" at bounding box center [782, 214] width 15 height 15
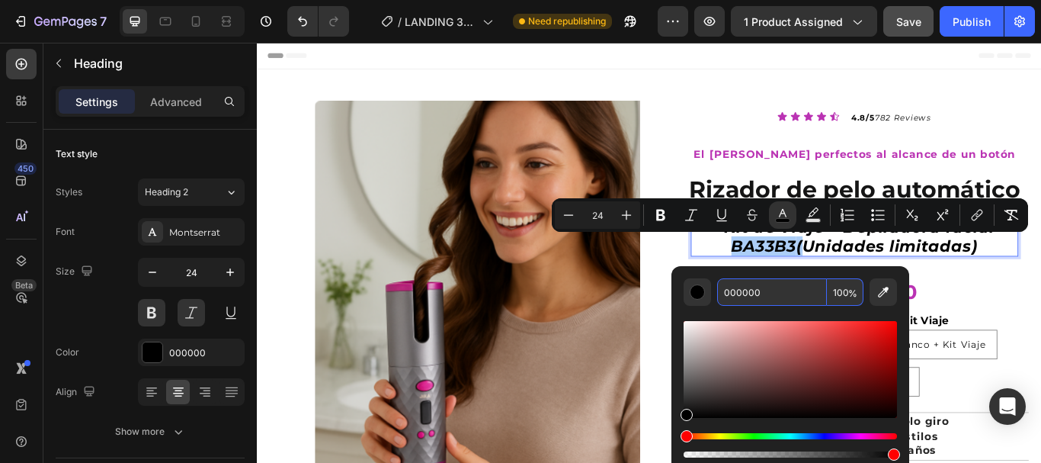
click at [736, 289] on input "000000" at bounding box center [772, 291] width 110 height 27
paste input "BA33B3"
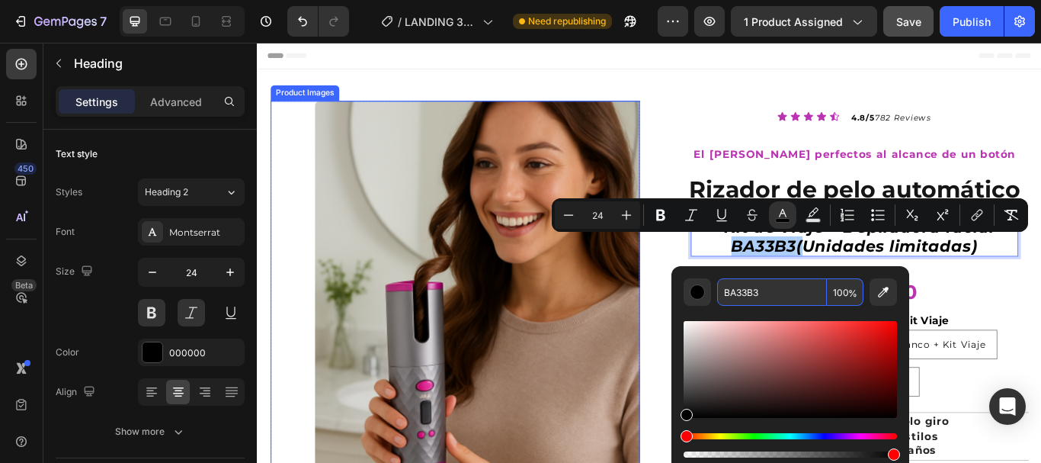
type input "BA33B3"
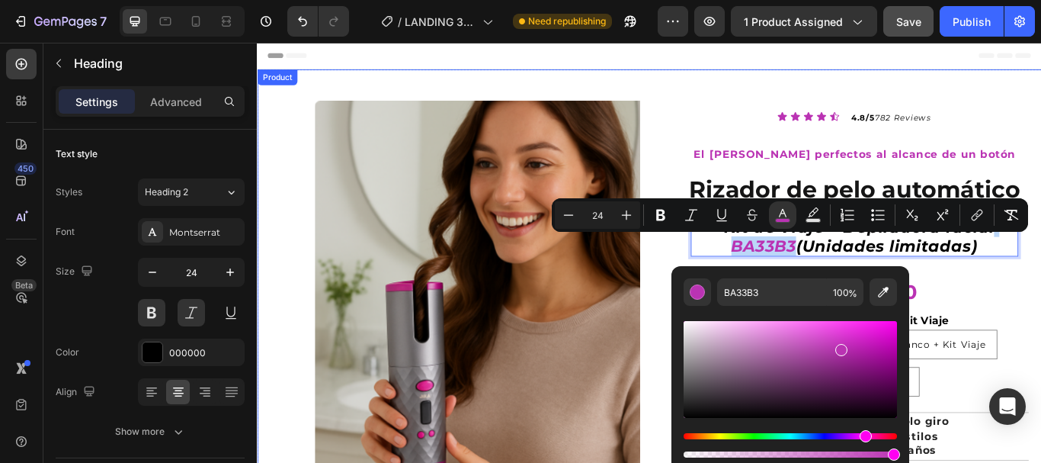
click at [1040, 300] on div "Product Images Row Icon Icon Icon Icon Icon Icon List 4.8/5 782 Reviews Text Bl…" at bounding box center [714, 472] width 915 height 797
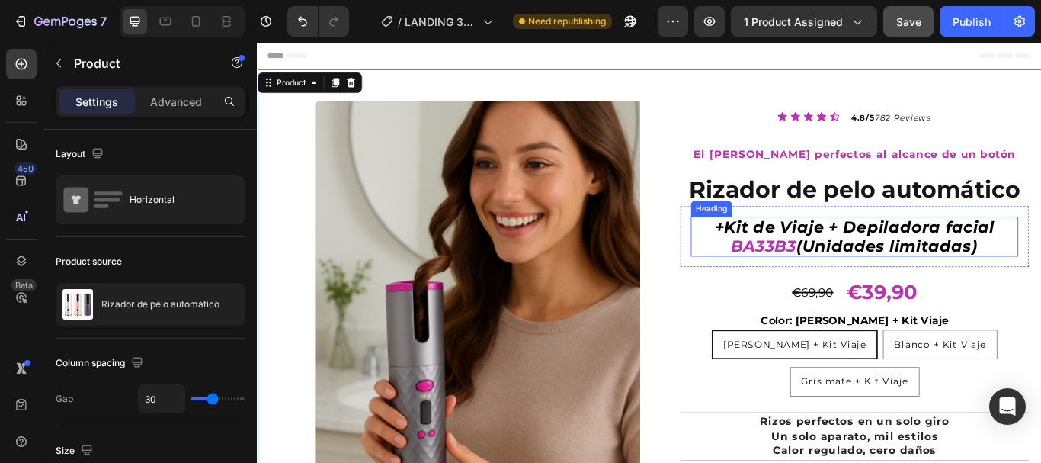
click at [880, 279] on span "BA33B3" at bounding box center [847, 279] width 76 height 22
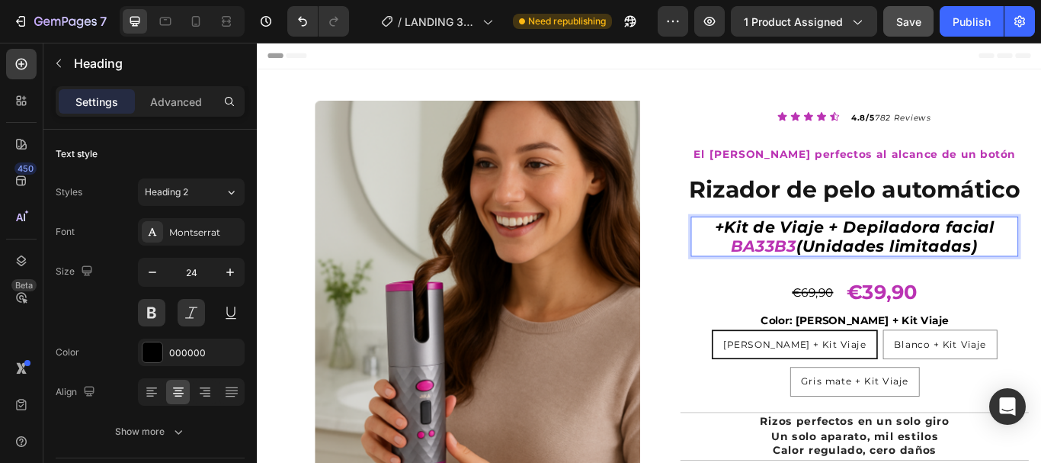
click at [882, 276] on p "+Kit de Viaje + Depiladora facial BA33B3 (Unidades limitadas)" at bounding box center [953, 269] width 379 height 44
drag, startPoint x: 879, startPoint y: 280, endPoint x: 800, endPoint y: 289, distance: 79.7
click at [809, 289] on span "BA33B3" at bounding box center [847, 279] width 76 height 22
click at [803, 278] on p "+Kit de Viaje + Depiladora facial GRATIS (Unidades limitadas)" at bounding box center [953, 269] width 379 height 44
click at [871, 276] on p "+Kit de Viaje + Depiladora facial GRATIS (Unidades limitadas)" at bounding box center [953, 269] width 379 height 44
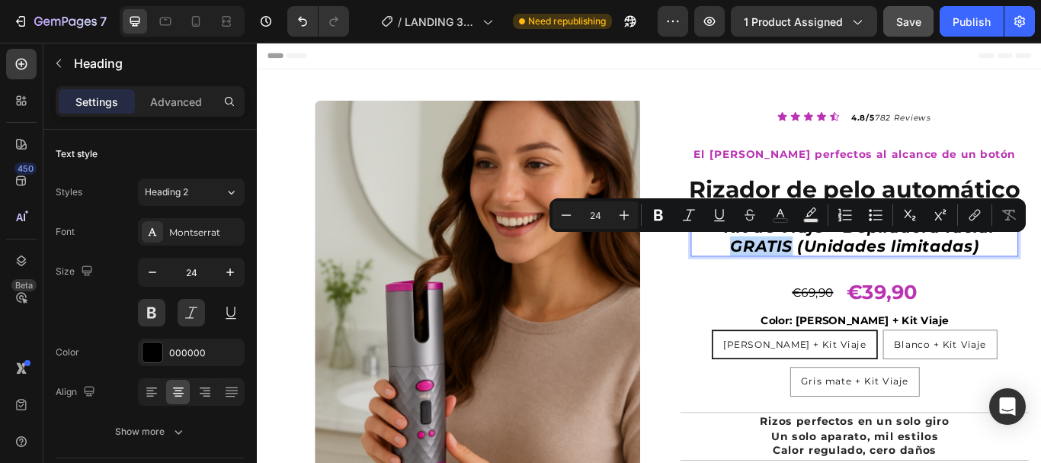
drag, startPoint x: 873, startPoint y: 276, endPoint x: 784, endPoint y: 280, distance: 89.3
click at [784, 280] on p "+Kit de Viaje + Depiladora facial GRATIS (Unidades limitadas)" at bounding box center [953, 269] width 379 height 44
click at [777, 214] on icon "Editor contextual toolbar" at bounding box center [780, 214] width 15 height 15
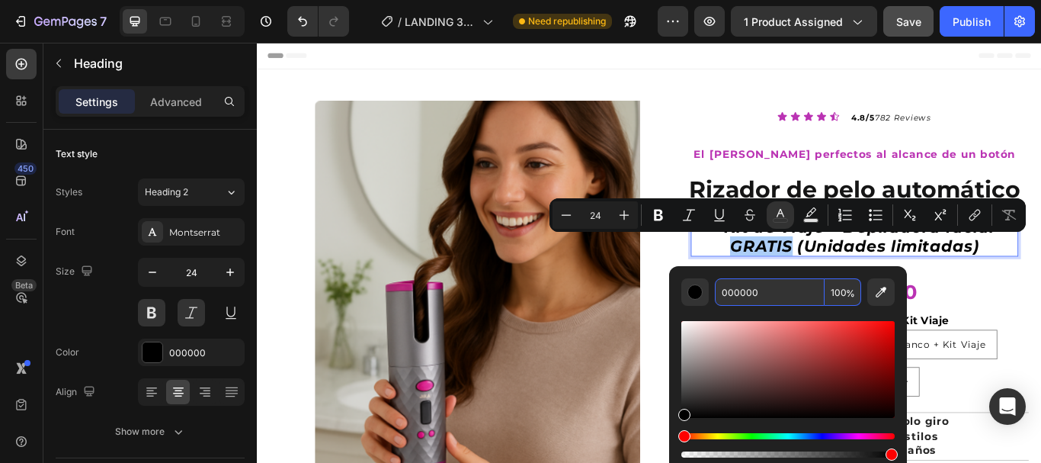
click at [742, 292] on input "000000" at bounding box center [770, 291] width 110 height 27
paste input "BA33B3"
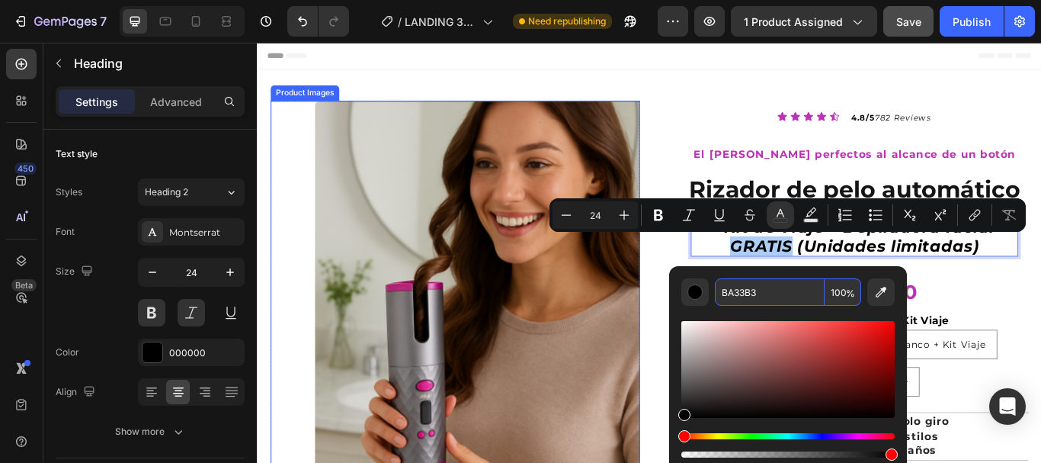
type input "BA33B3"
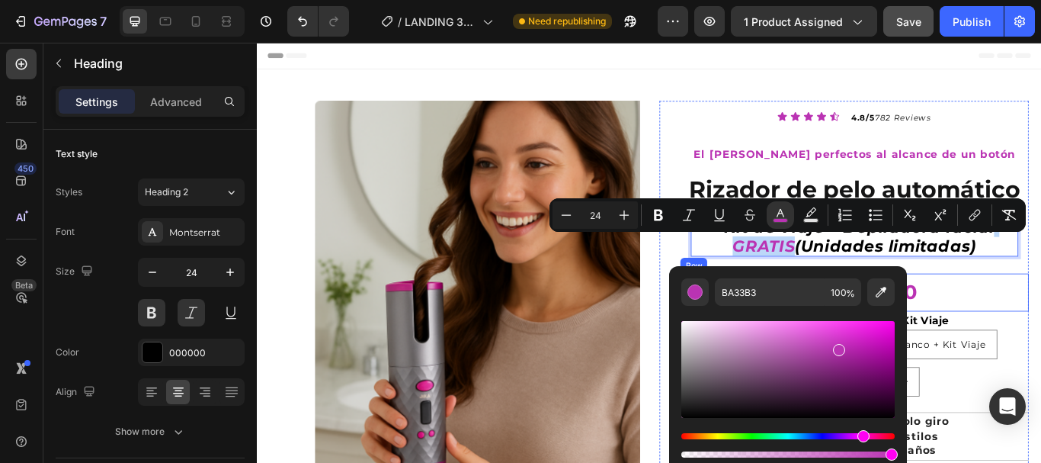
click at [1040, 344] on div "€69,90 Compare Price Compare Price €39,90 Product Price Product Price Row" at bounding box center [953, 334] width 406 height 44
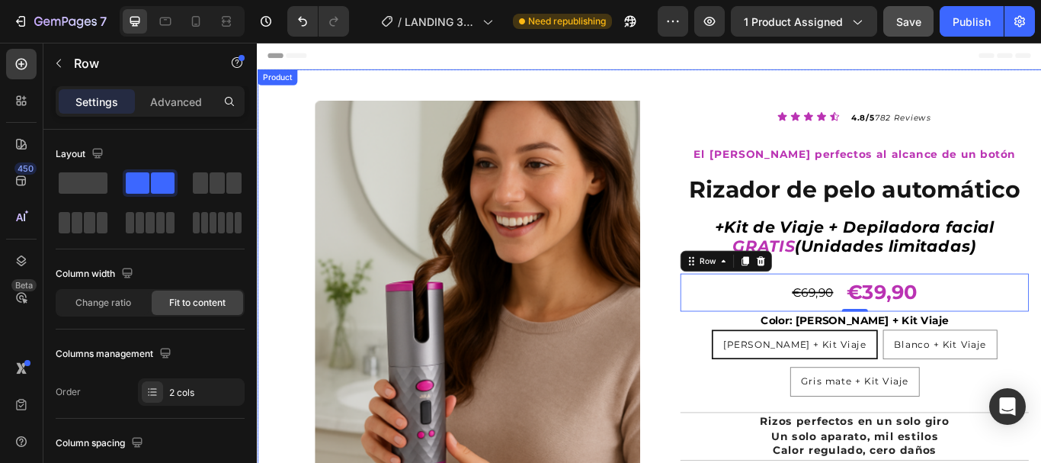
click at [784, 95] on div "Product Images Row Icon Icon Icon Icon Icon Icon List 4.8/5 782 Reviews Text Bl…" at bounding box center [714, 472] width 915 height 797
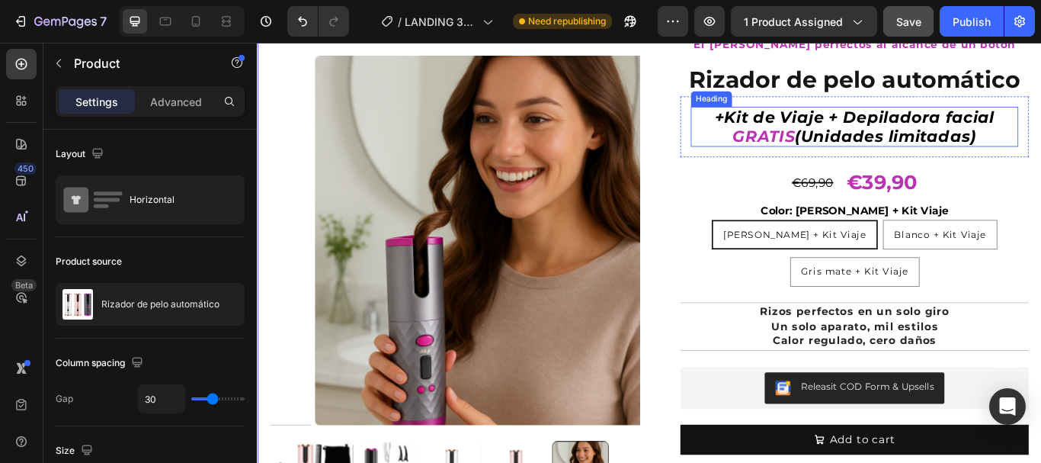
scroll to position [152, 0]
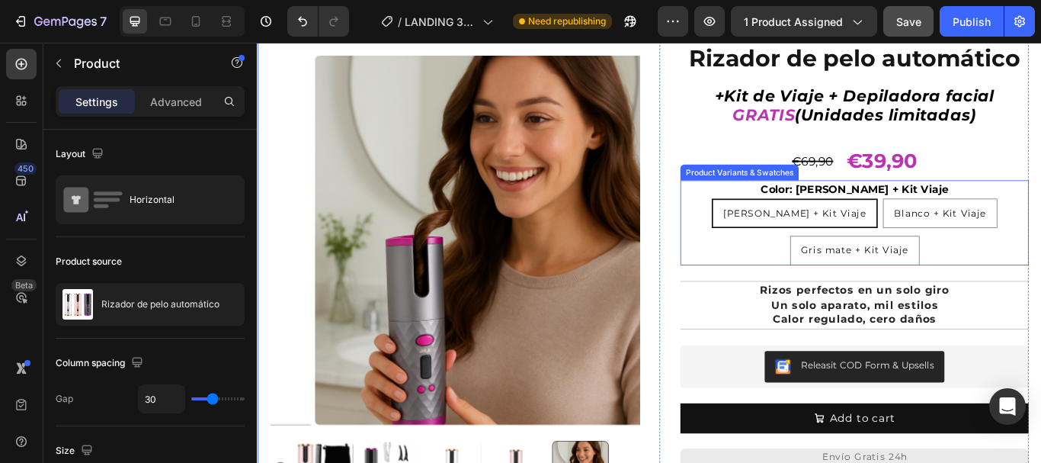
click at [913, 241] on span "[PERSON_NAME] + Kit Viaje" at bounding box center [883, 242] width 166 height 14
click at [883, 225] on input "[PERSON_NAME] + Kit Viaje [PERSON_NAME] + Kit Viaje [PERSON_NAME] + Kit Viaje" at bounding box center [883, 224] width 1 height 1
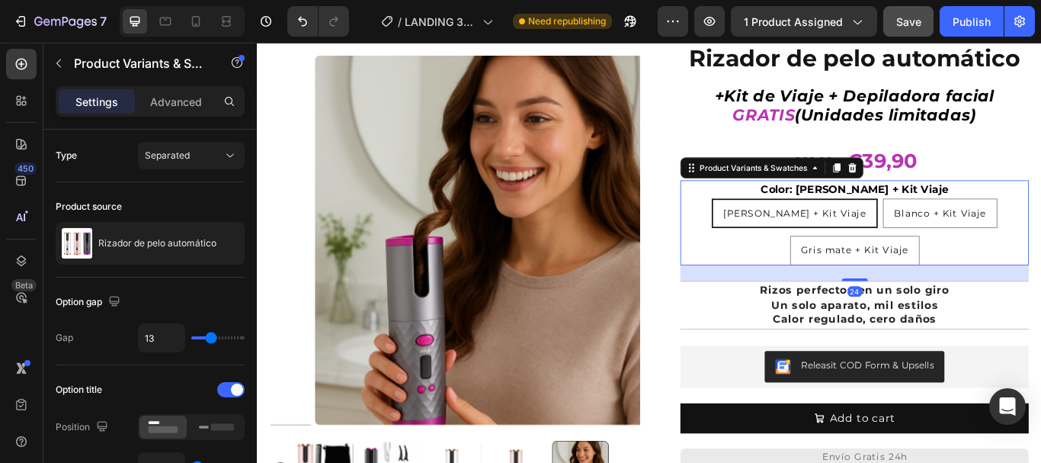
click at [927, 245] on div "[PERSON_NAME] + Kit Viaje" at bounding box center [883, 242] width 191 height 27
click at [883, 225] on input "[PERSON_NAME] + Kit Viaje [PERSON_NAME] + Kit Viaje [PERSON_NAME] + Kit Viaje" at bounding box center [883, 224] width 1 height 1
click at [925, 242] on div "[PERSON_NAME] + Kit Viaje" at bounding box center [883, 242] width 191 height 27
click at [883, 225] on input "[PERSON_NAME] + Kit Viaje [PERSON_NAME] + Kit Viaje [PERSON_NAME] + Kit Viaje" at bounding box center [883, 224] width 1 height 1
click at [877, 236] on span "[PERSON_NAME] + Kit Viaje" at bounding box center [883, 242] width 166 height 14
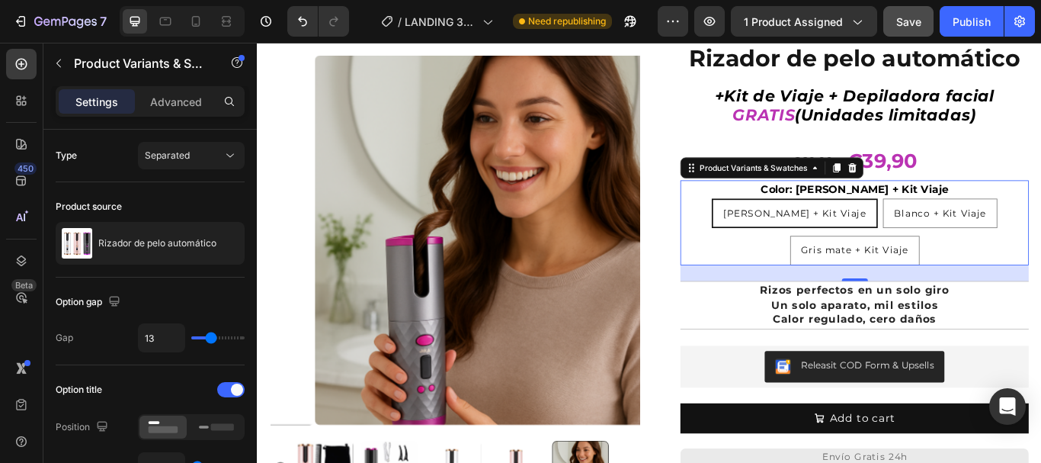
click at [883, 225] on input "[PERSON_NAME] + Kit Viaje [PERSON_NAME] + Kit Viaje [PERSON_NAME] + Kit Viaje" at bounding box center [883, 224] width 1 height 1
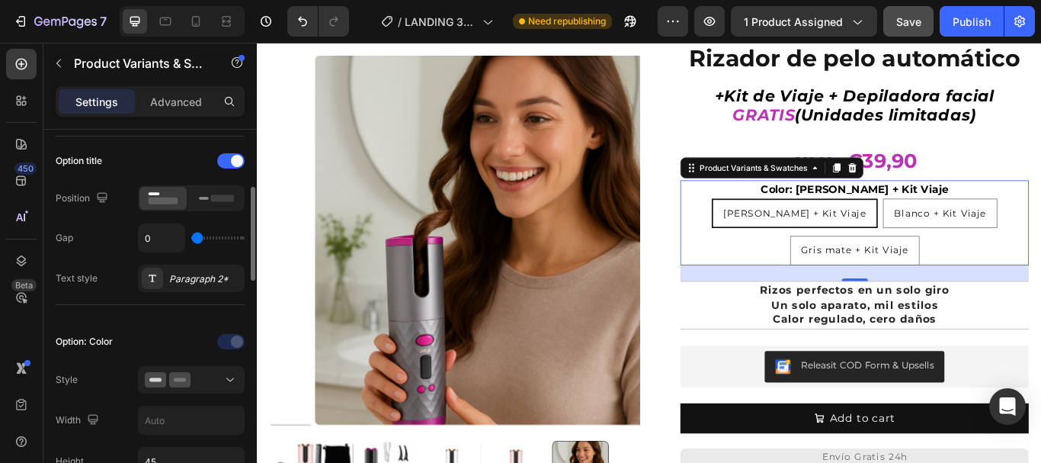
scroll to position [305, 0]
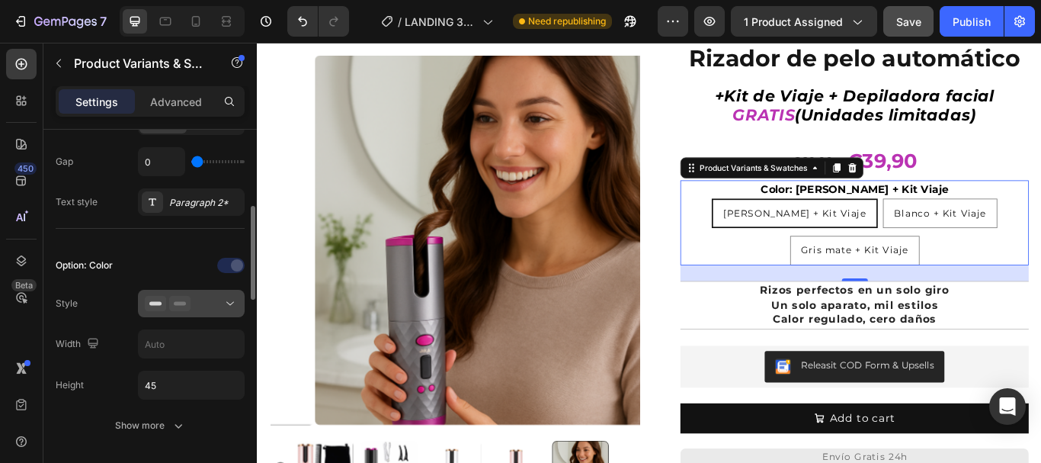
click at [182, 304] on rect at bounding box center [180, 304] width 12 height 4
click at [194, 338] on input "text" at bounding box center [191, 343] width 105 height 27
click at [171, 386] on input "45" at bounding box center [191, 384] width 105 height 27
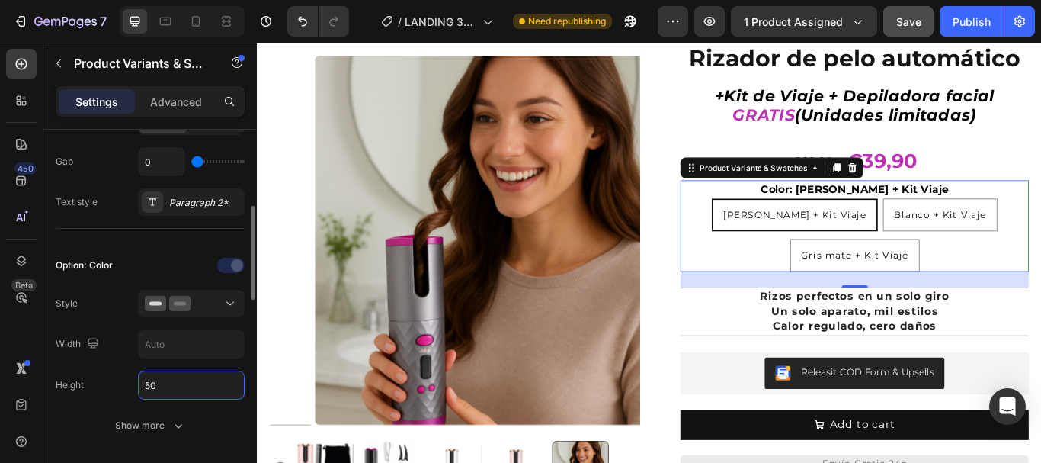
click at [167, 385] on input "50" at bounding box center [191, 384] width 105 height 27
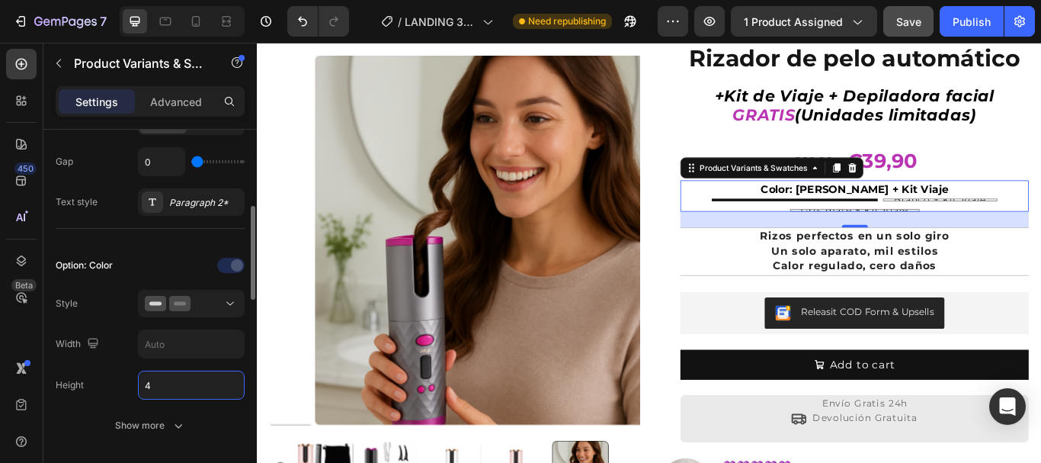
type input "45"
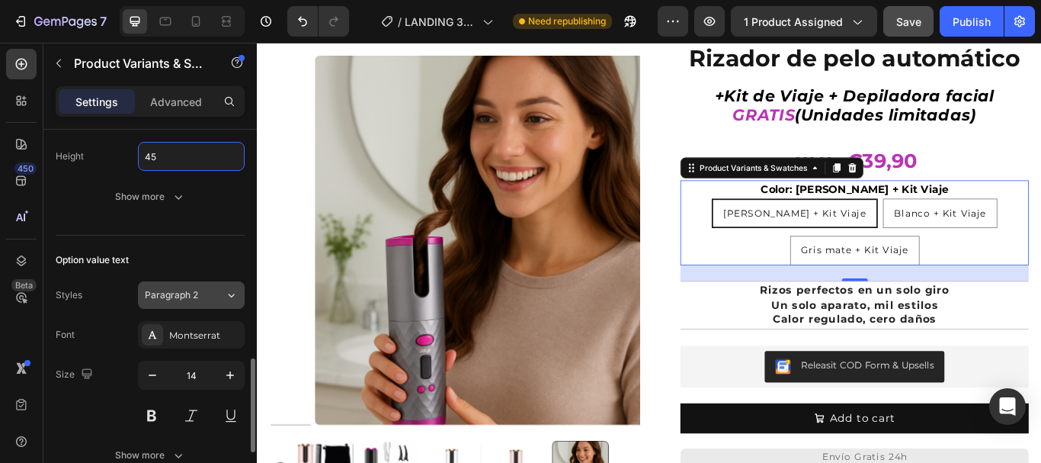
scroll to position [610, 0]
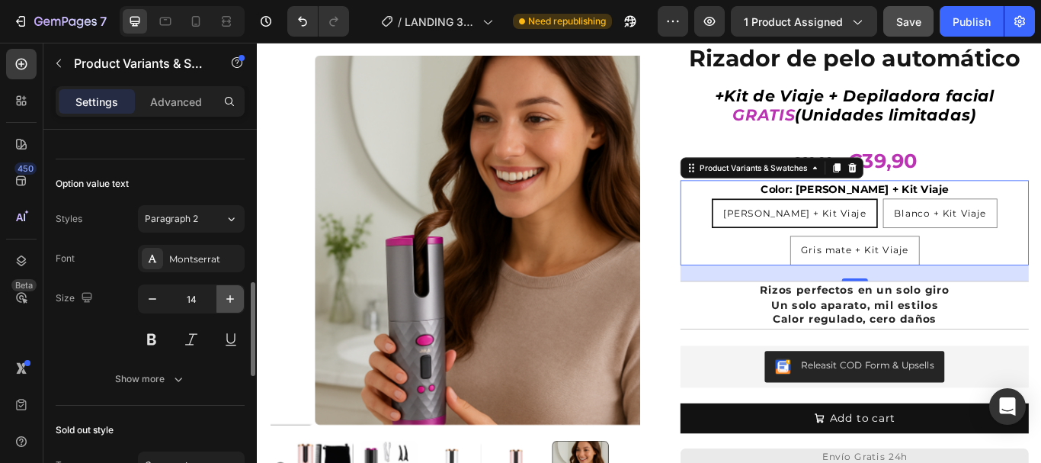
click at [230, 298] on icon "button" at bounding box center [230, 299] width 8 height 8
click at [149, 296] on icon "button" at bounding box center [152, 298] width 15 height 15
type input "14"
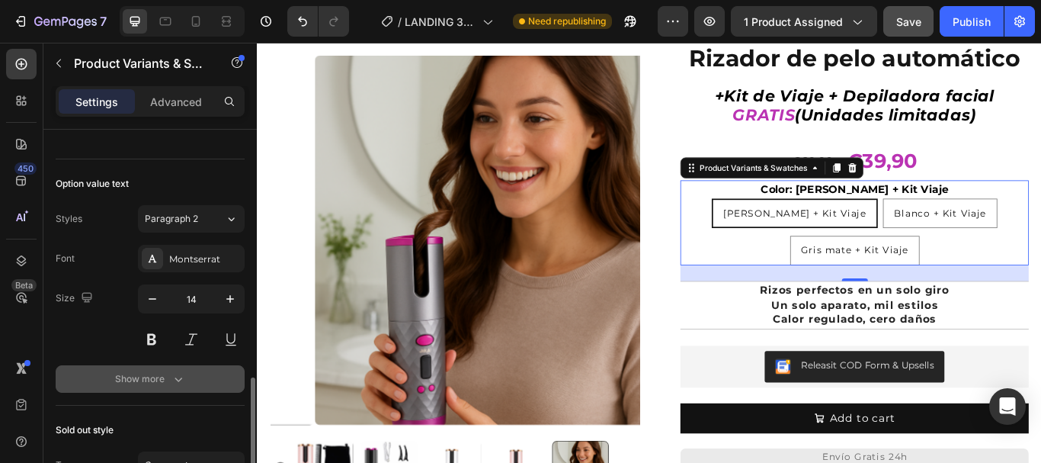
scroll to position [686, 0]
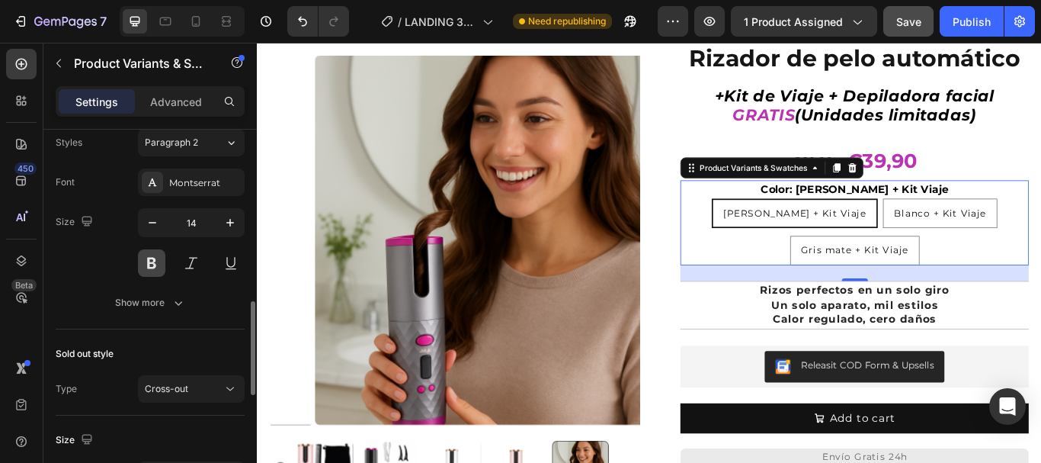
click at [154, 262] on button at bounding box center [151, 262] width 27 height 27
click at [149, 258] on button at bounding box center [151, 262] width 27 height 27
click at [191, 262] on button at bounding box center [191, 262] width 27 height 27
click at [187, 341] on div "Sold out style" at bounding box center [150, 353] width 189 height 24
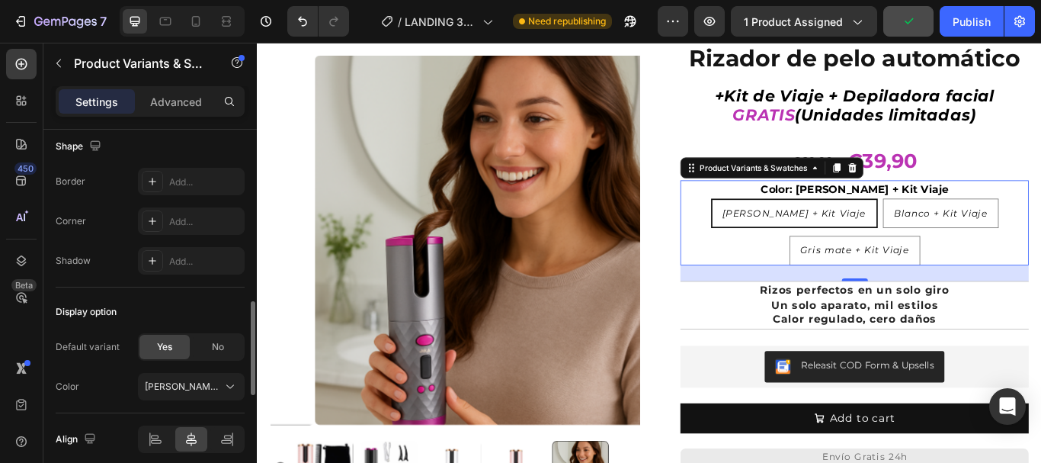
scroll to position [1130, 0]
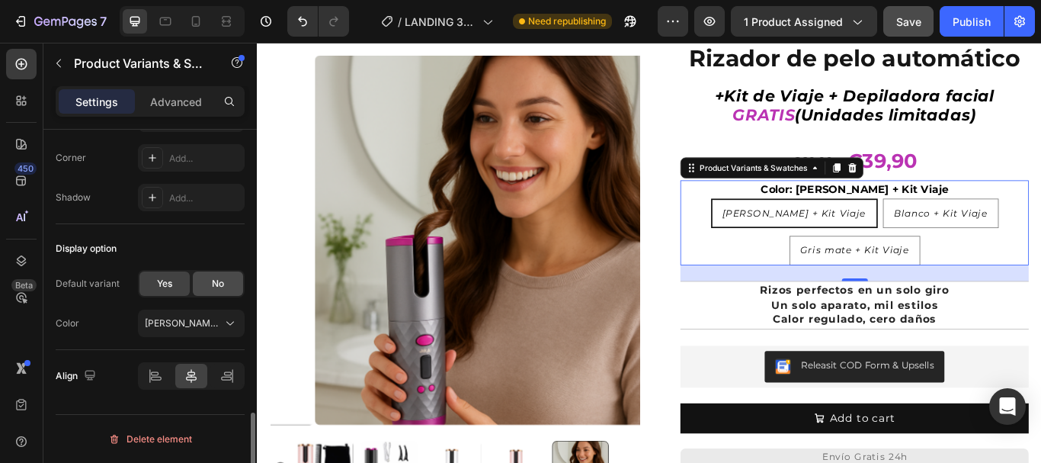
click at [223, 281] on span "No" at bounding box center [218, 284] width 12 height 14
click at [166, 281] on span "Yes" at bounding box center [164, 284] width 15 height 14
click at [231, 320] on icon at bounding box center [230, 323] width 15 height 15
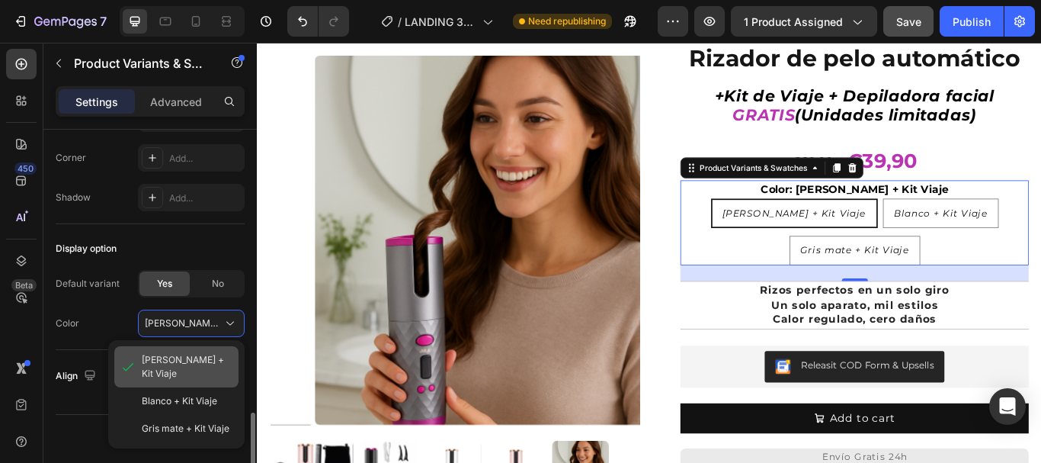
click at [212, 360] on div "[PERSON_NAME] + Kit Viaje" at bounding box center [187, 366] width 91 height 27
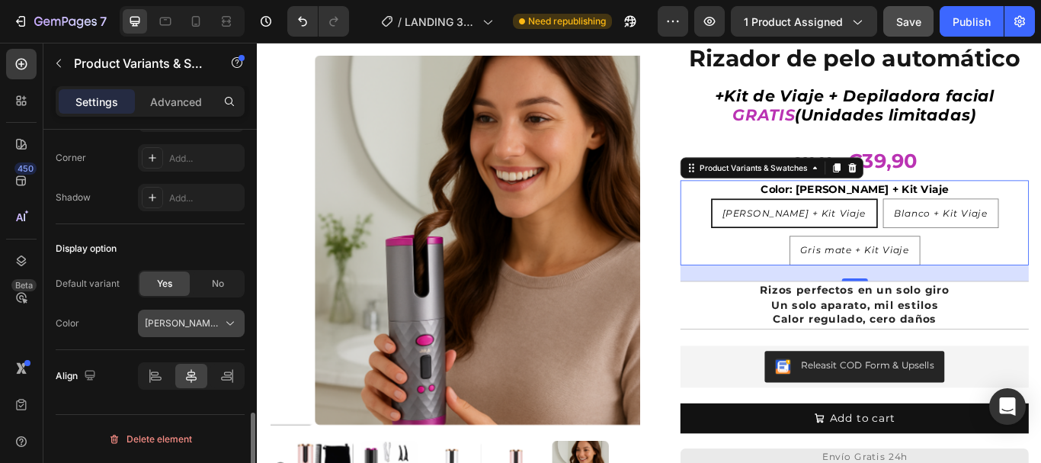
click at [229, 325] on icon at bounding box center [230, 323] width 15 height 15
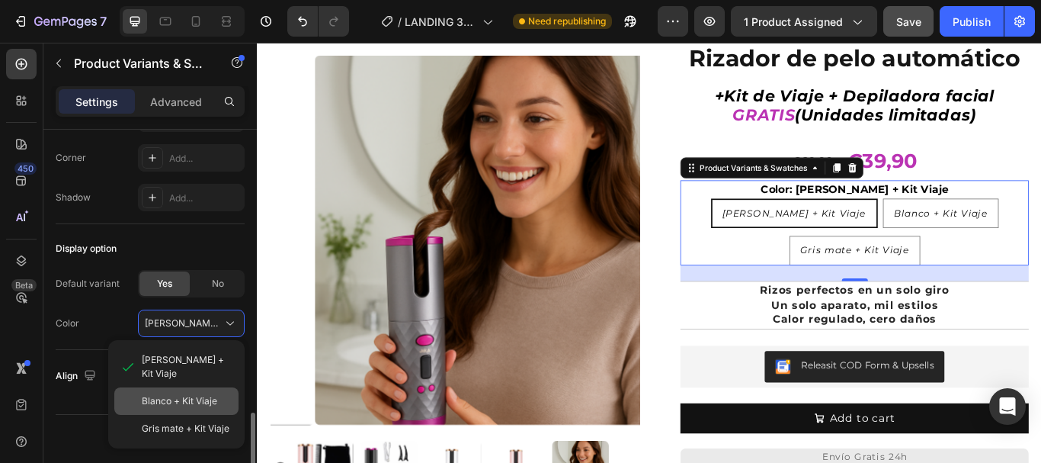
click at [181, 394] on span "Blanco + Kit Viaje" at bounding box center [179, 401] width 75 height 14
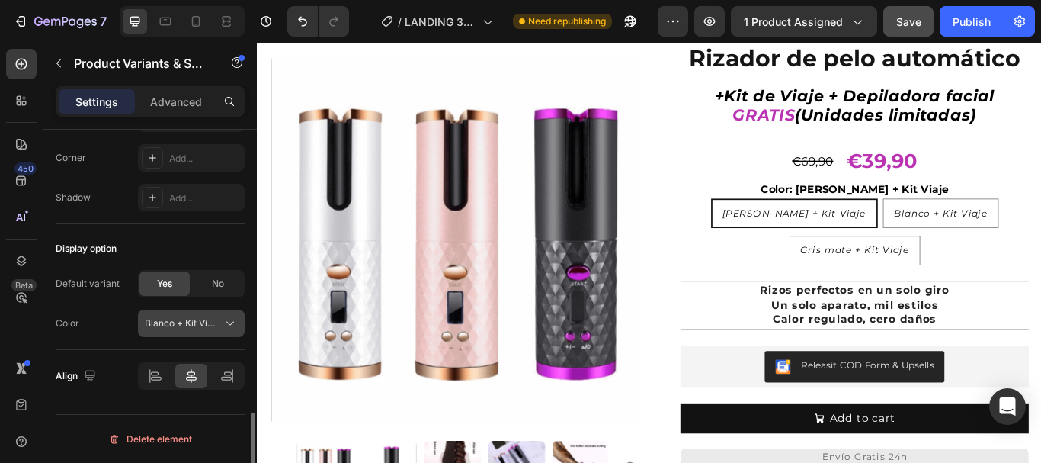
click at [228, 322] on icon at bounding box center [230, 323] width 15 height 15
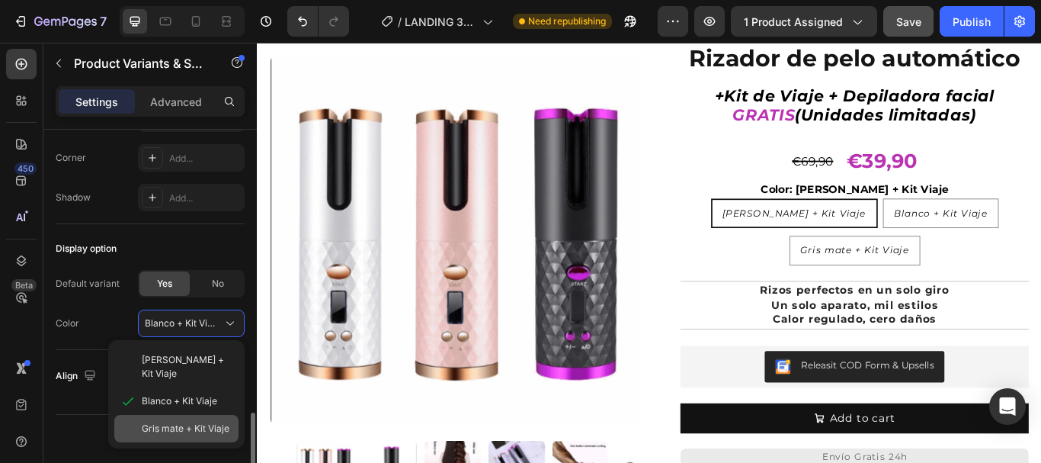
click at [184, 415] on div "Gris mate + Kit Viaje" at bounding box center [176, 428] width 124 height 27
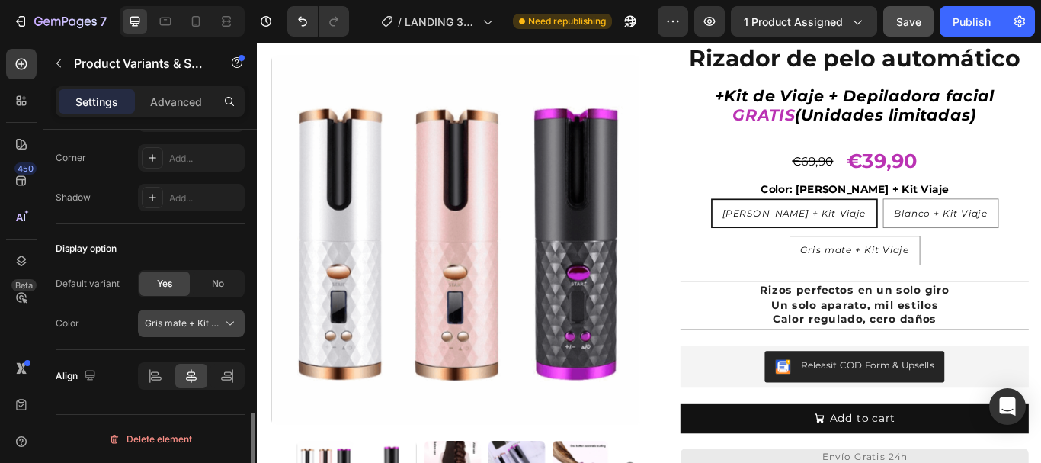
click at [231, 320] on icon at bounding box center [230, 323] width 15 height 15
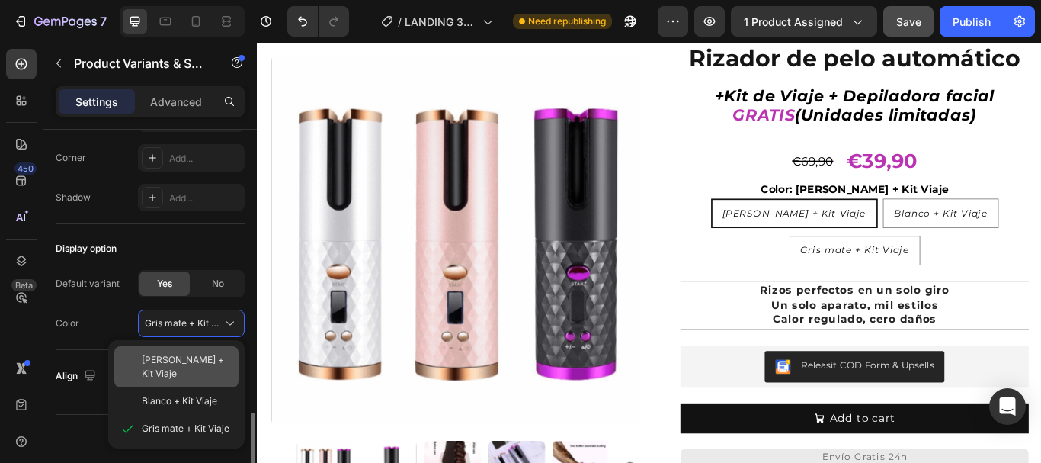
click at [186, 352] on div "[PERSON_NAME] + Kit Viaje" at bounding box center [176, 366] width 124 height 41
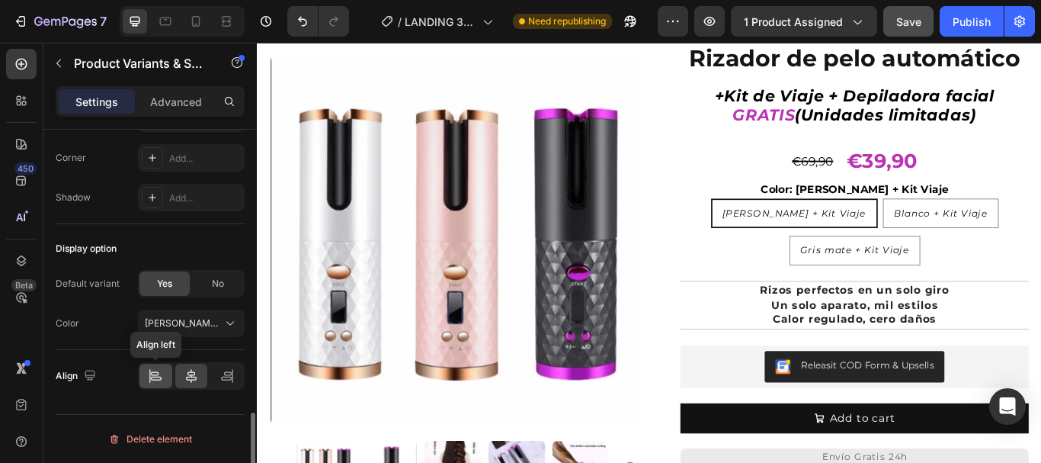
click at [152, 372] on icon at bounding box center [155, 373] width 8 height 4
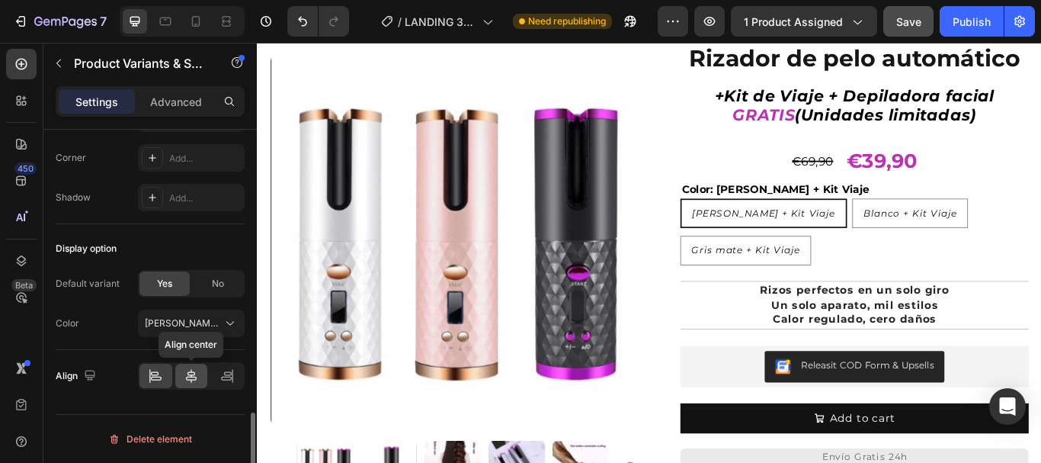
click at [191, 373] on icon at bounding box center [191, 375] width 15 height 15
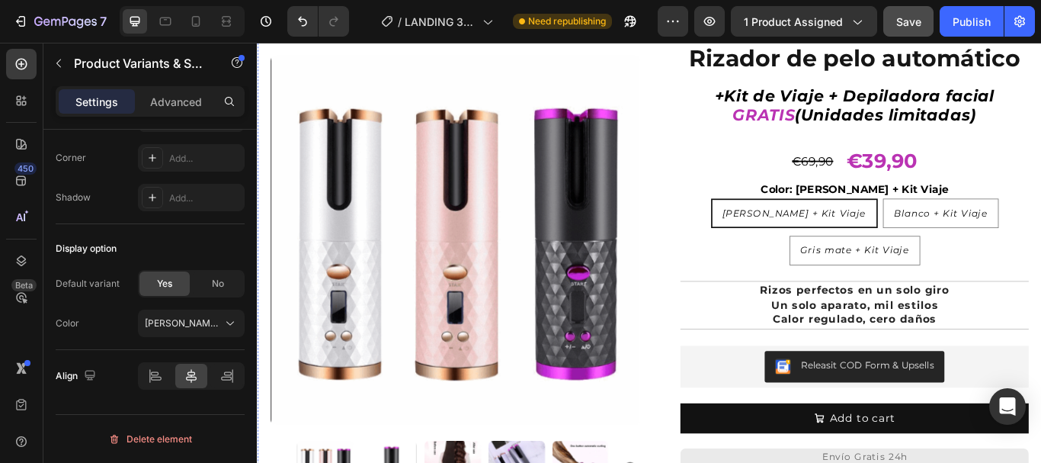
scroll to position [76, 0]
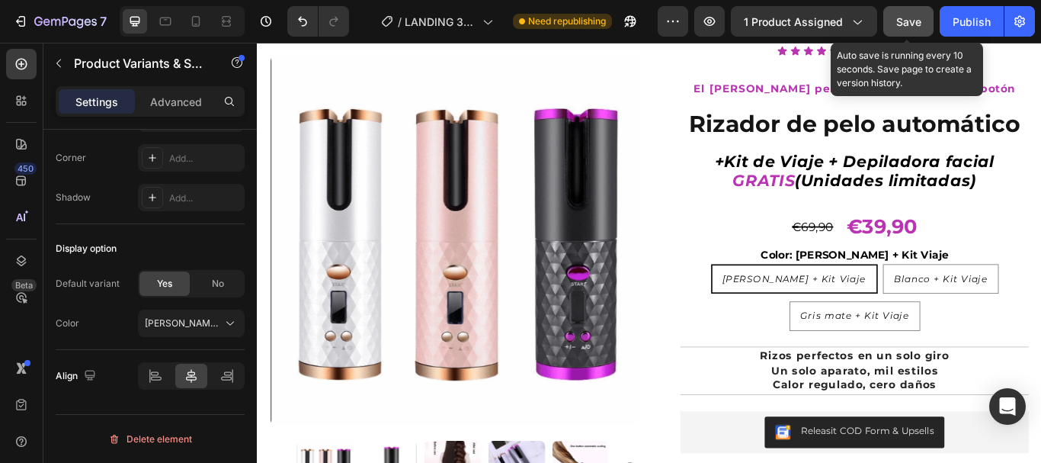
click at [910, 22] on span "Save" at bounding box center [908, 21] width 25 height 13
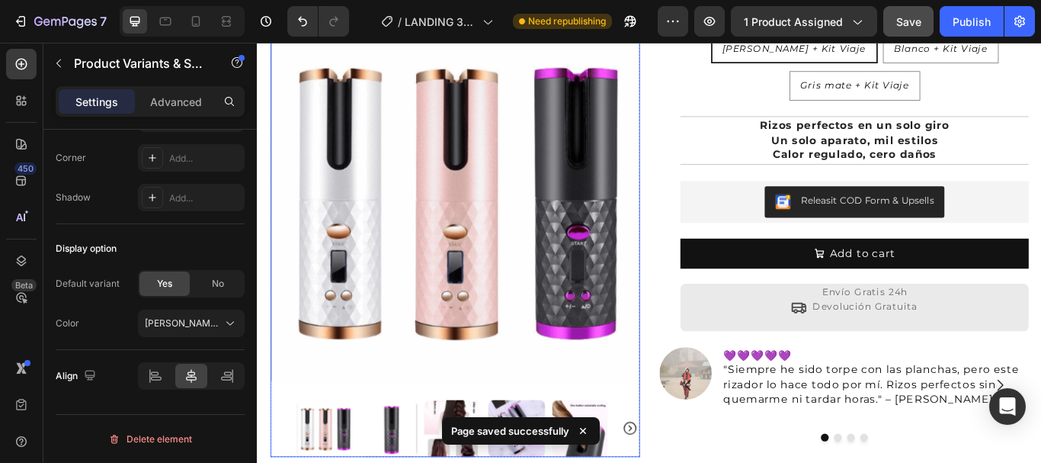
scroll to position [457, 0]
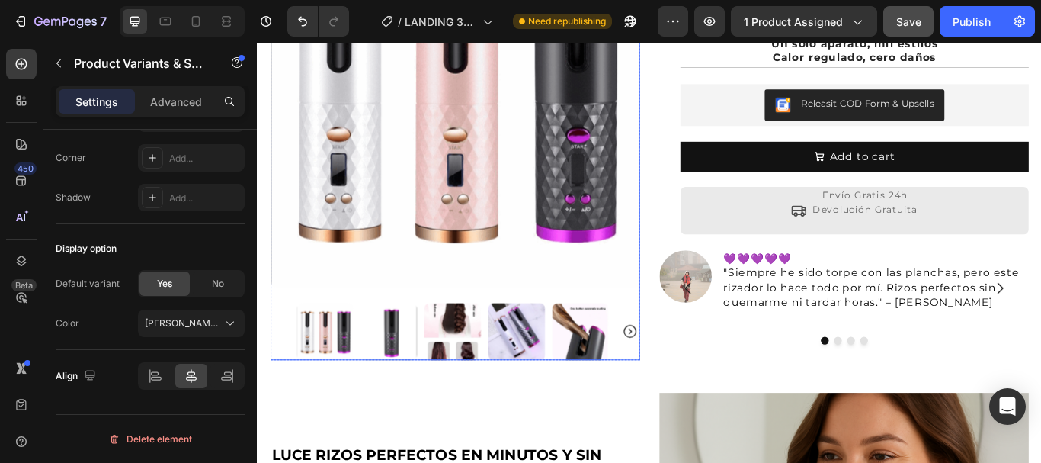
click at [639, 356] on img at bounding box center [634, 380] width 66 height 66
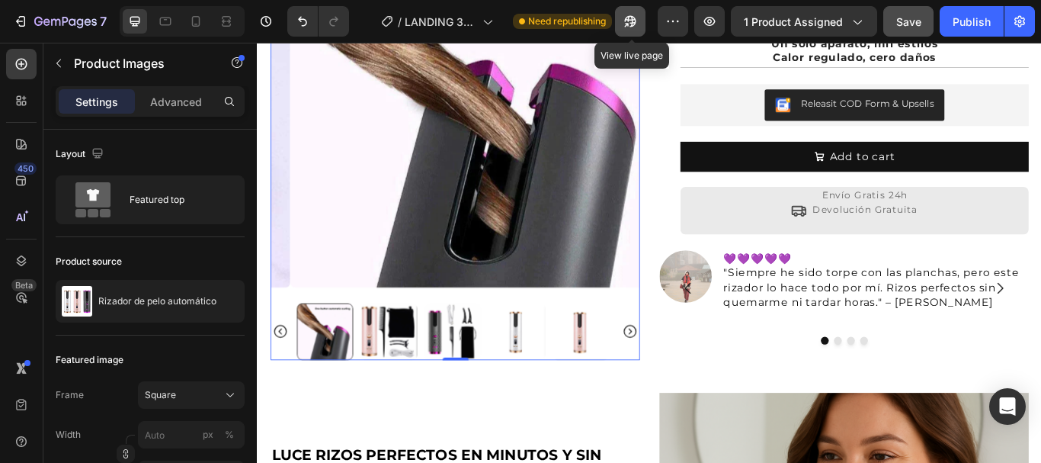
click at [633, 19] on icon "button" at bounding box center [630, 21] width 15 height 15
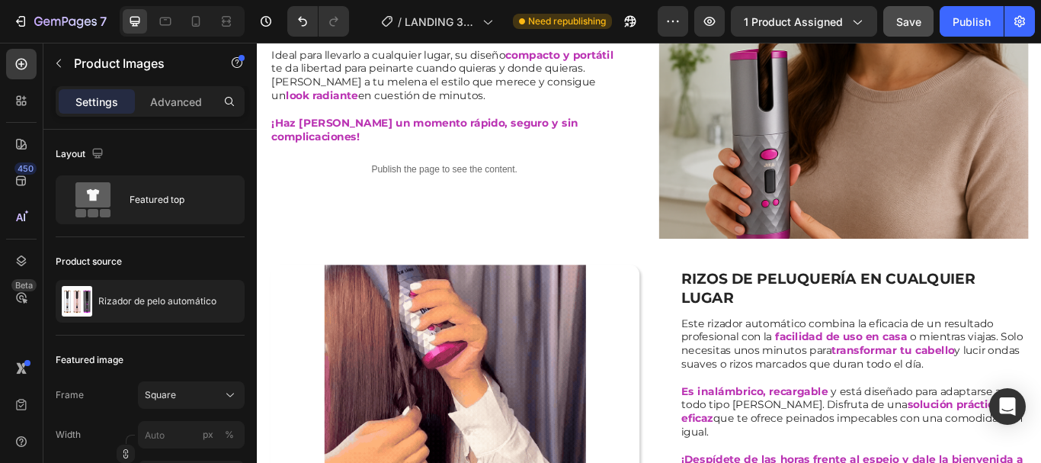
scroll to position [1067, 0]
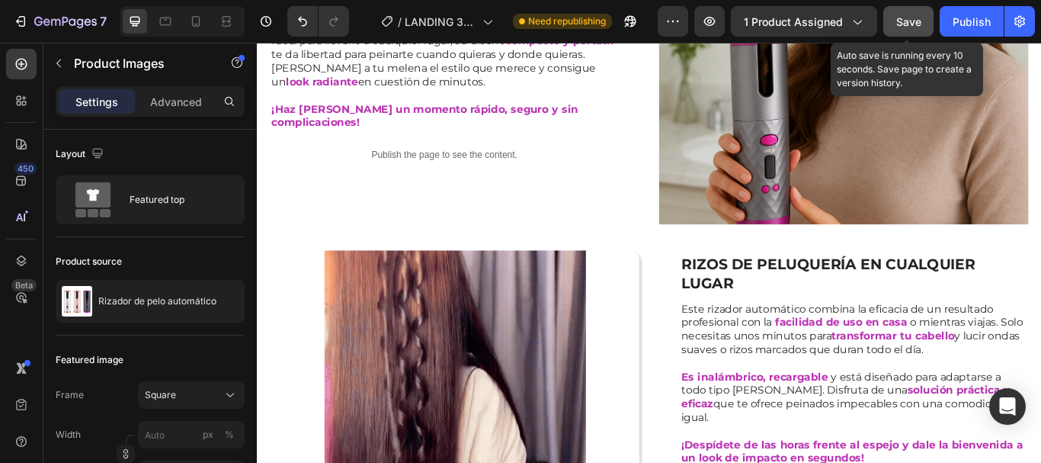
click at [914, 23] on span "Save" at bounding box center [908, 21] width 25 height 13
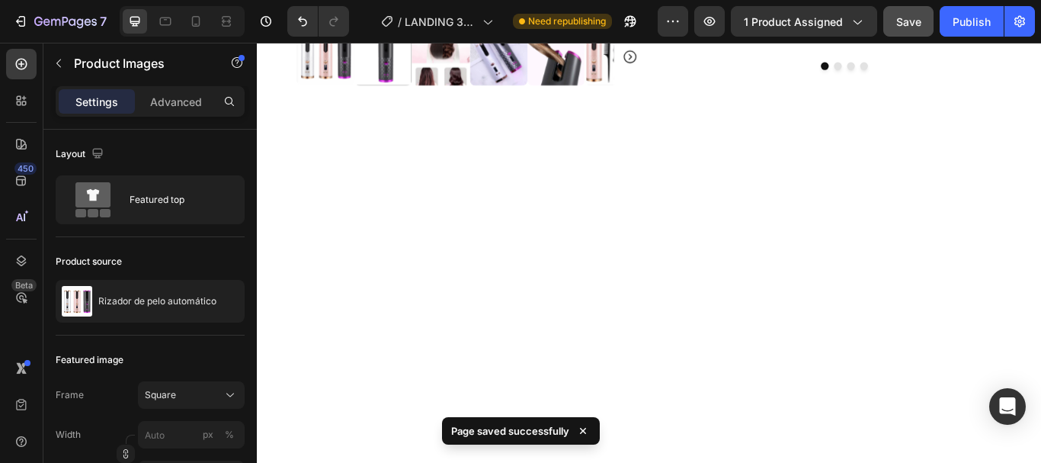
scroll to position [229, 0]
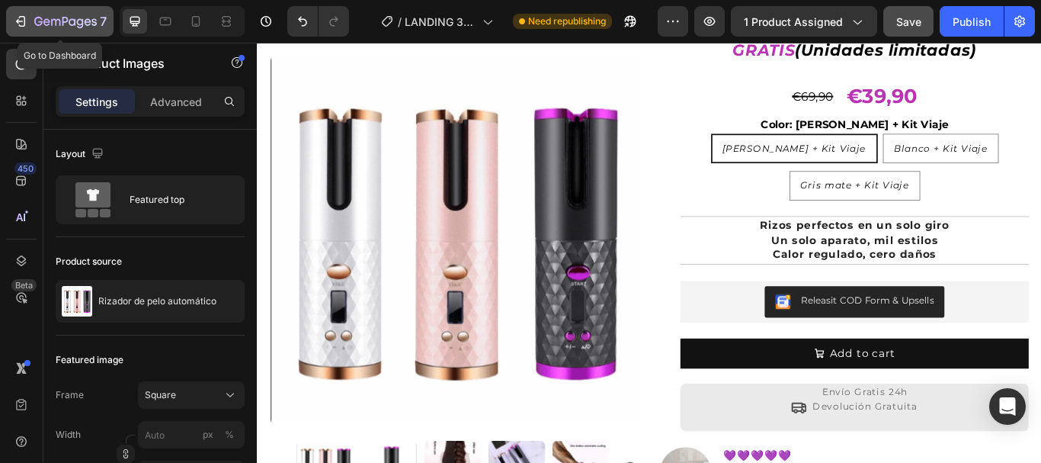
click at [21, 18] on icon "button" at bounding box center [20, 21] width 15 height 15
